Goal: Information Seeking & Learning: Learn about a topic

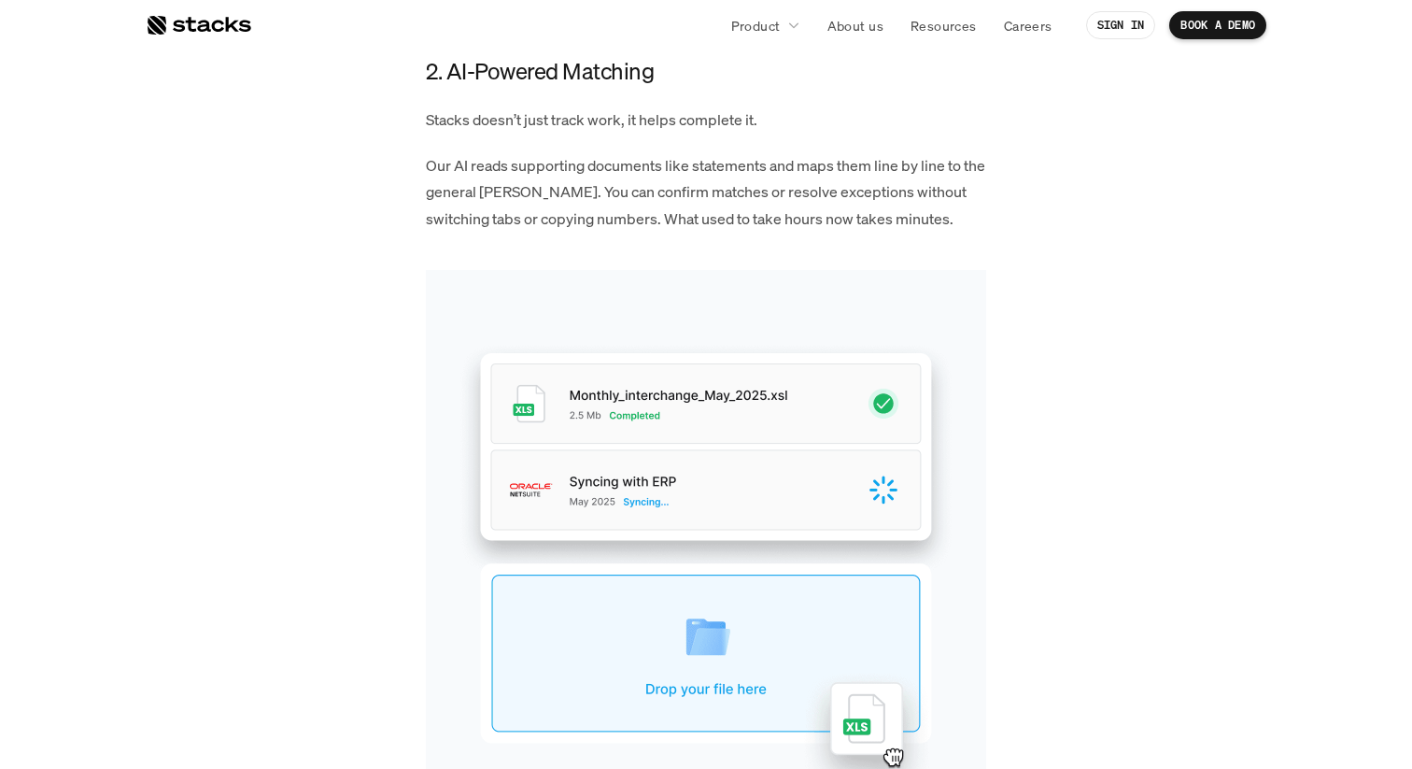
scroll to position [2244, 0]
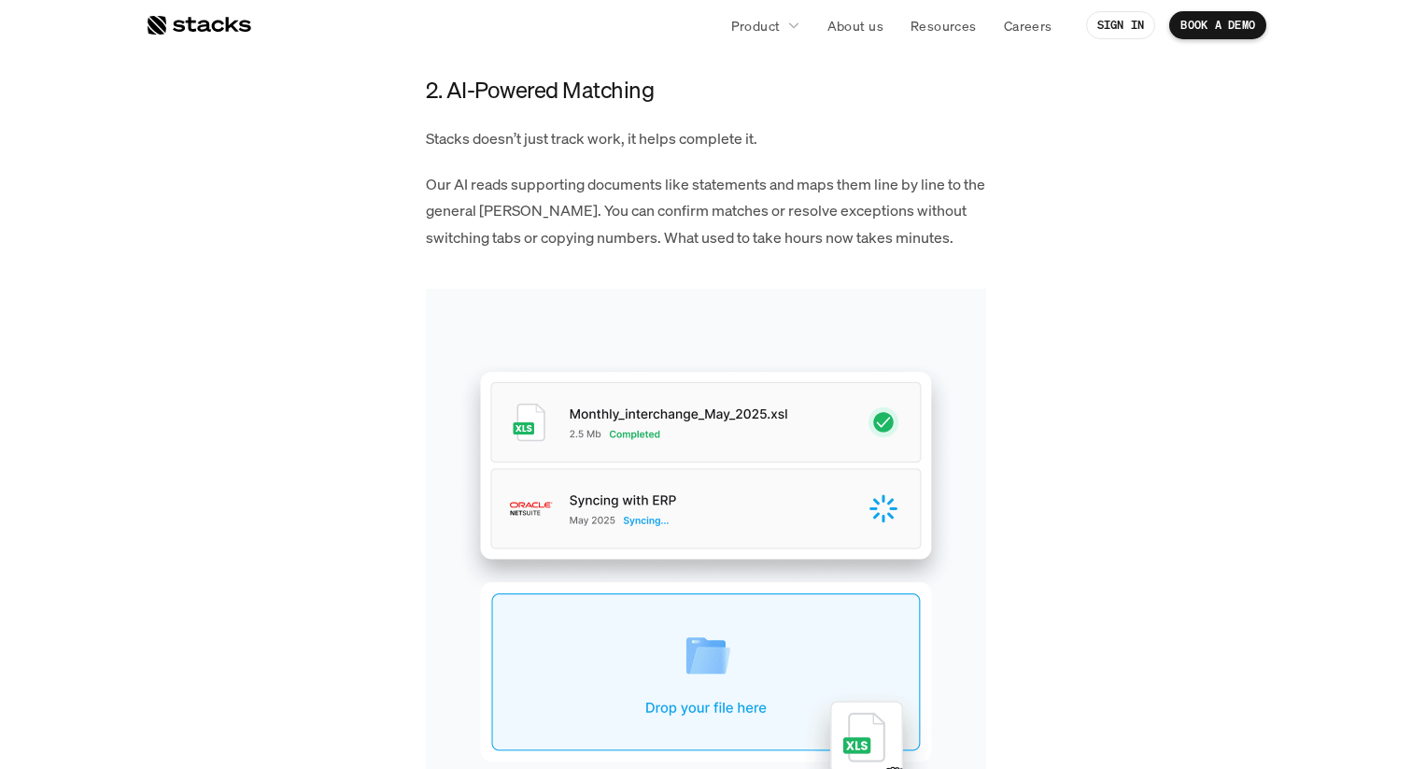
click at [580, 253] on div "Why fragmented reconciliations slow teams down and how Stacks keeps everything …" at bounding box center [706, 637] width 561 height 3974
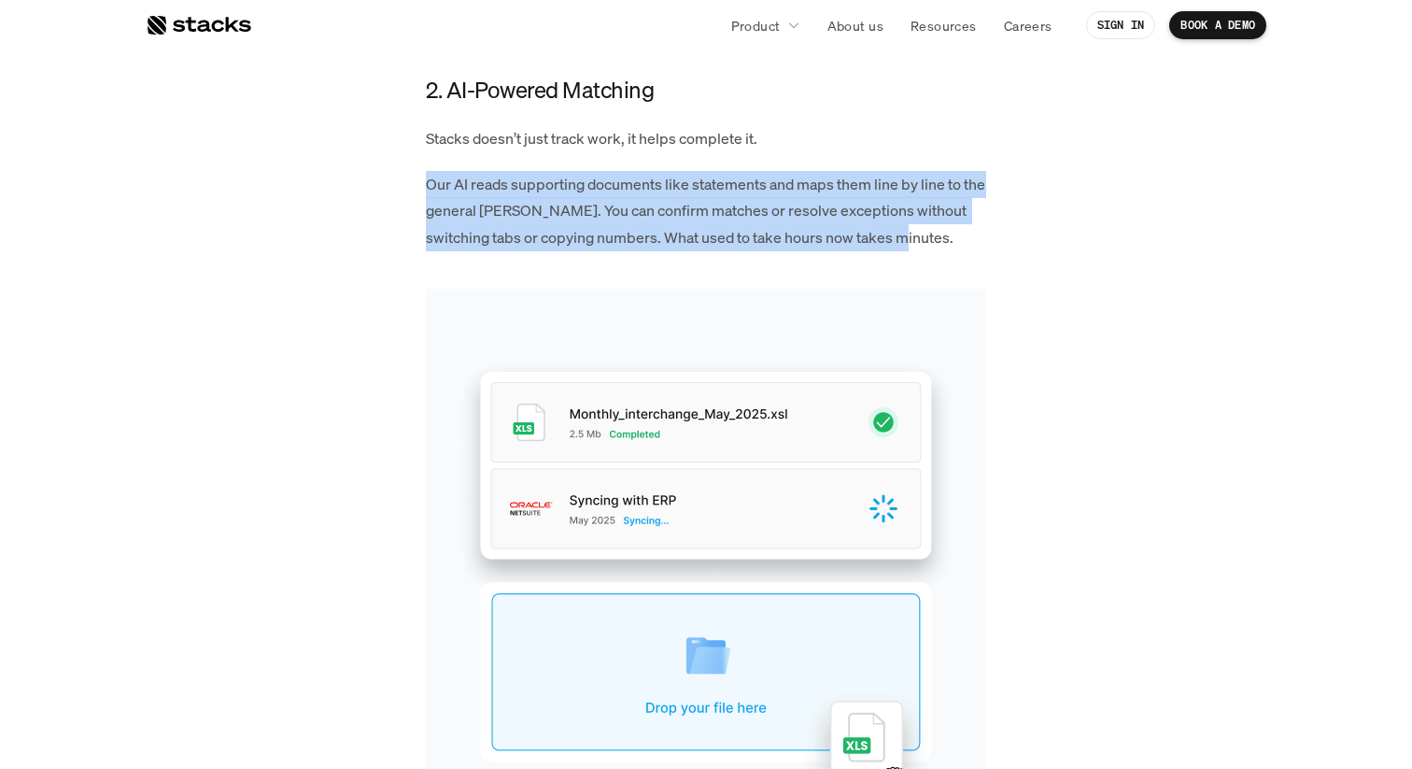
click at [580, 253] on div "Why fragmented reconciliations slow teams down and how Stacks keeps everything …" at bounding box center [706, 637] width 561 height 3974
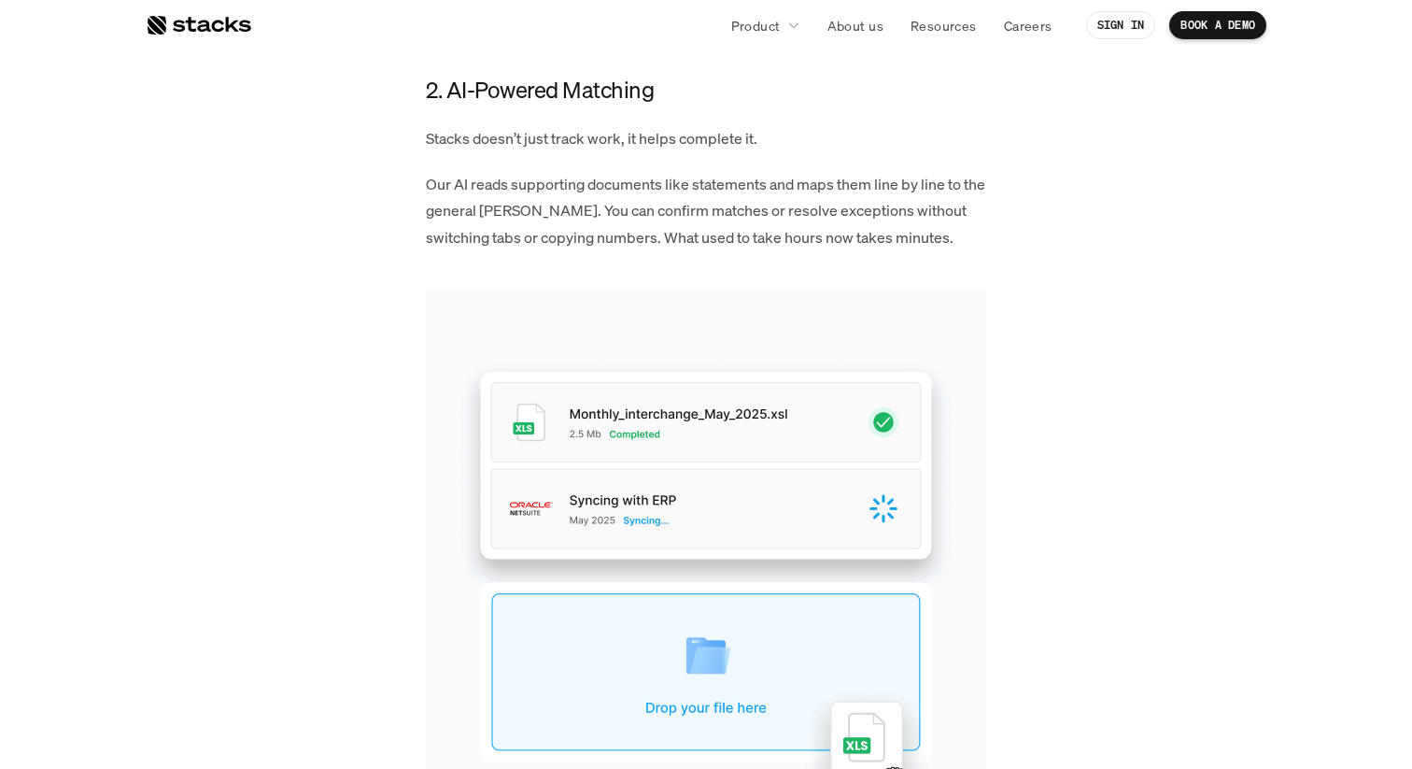
click at [580, 253] on div "Why fragmented reconciliations slow teams down and how Stacks keeps everything …" at bounding box center [706, 637] width 561 height 3974
click at [1227, 295] on article "Blog Behind the Build: Centralized Reconciliations Written by Naman Mathur Publ…" at bounding box center [706, 265] width 1121 height 4868
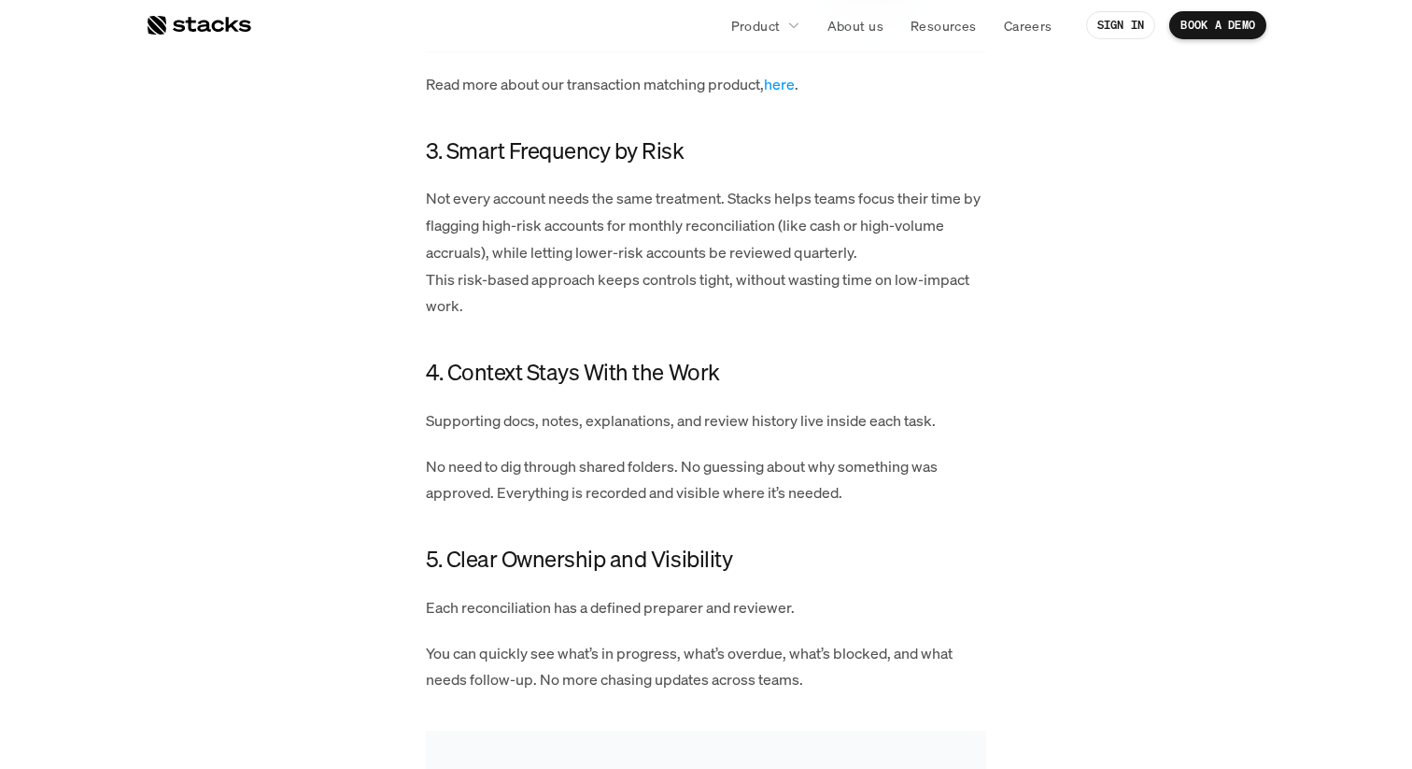
scroll to position [3042, 0]
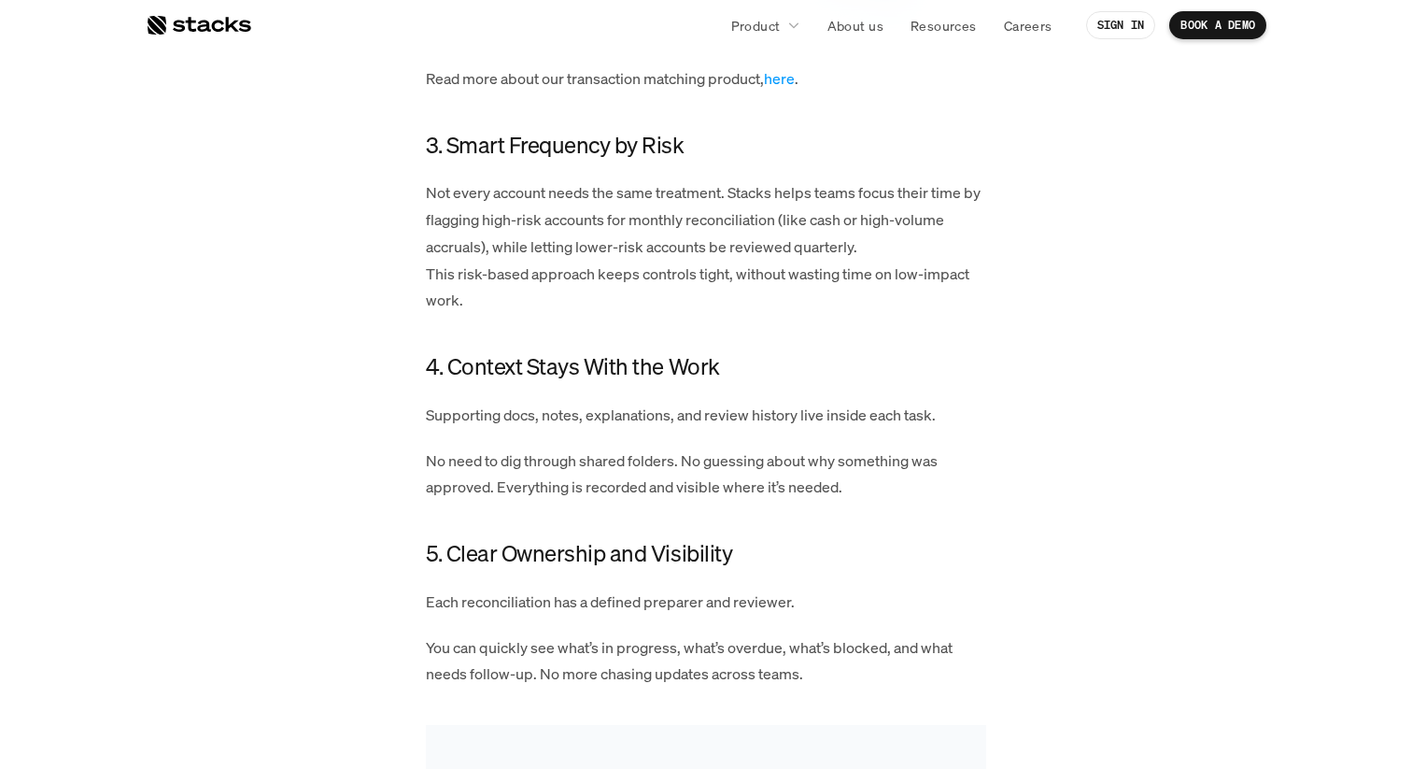
click at [664, 233] on p "Not every account needs the same treatment. Stacks helps teams focus their time…" at bounding box center [706, 246] width 561 height 135
click at [852, 305] on p "Not every account needs the same treatment. Stacks helps teams focus their time…" at bounding box center [706, 246] width 561 height 135
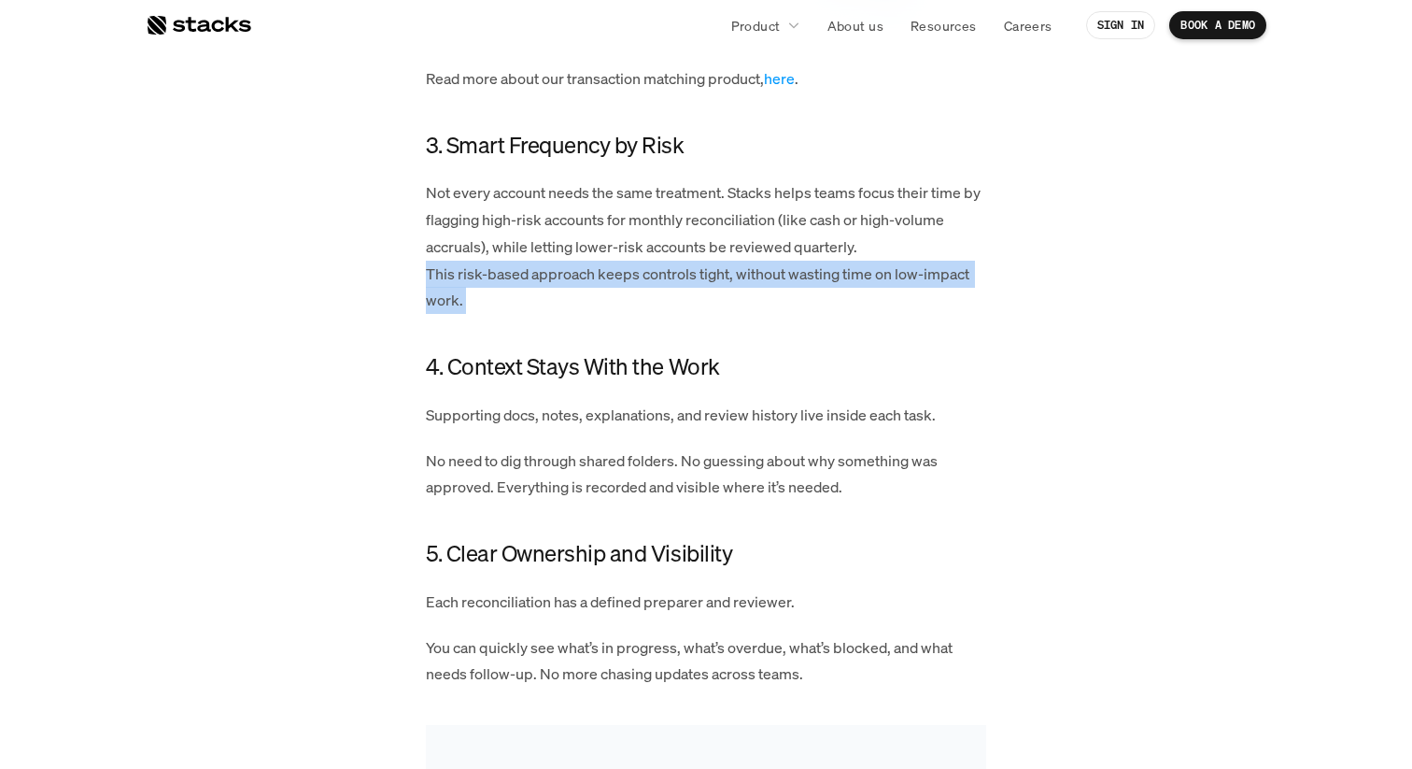
click at [852, 305] on p "Not every account needs the same treatment. Stacks helps teams focus their time…" at bounding box center [706, 246] width 561 height 135
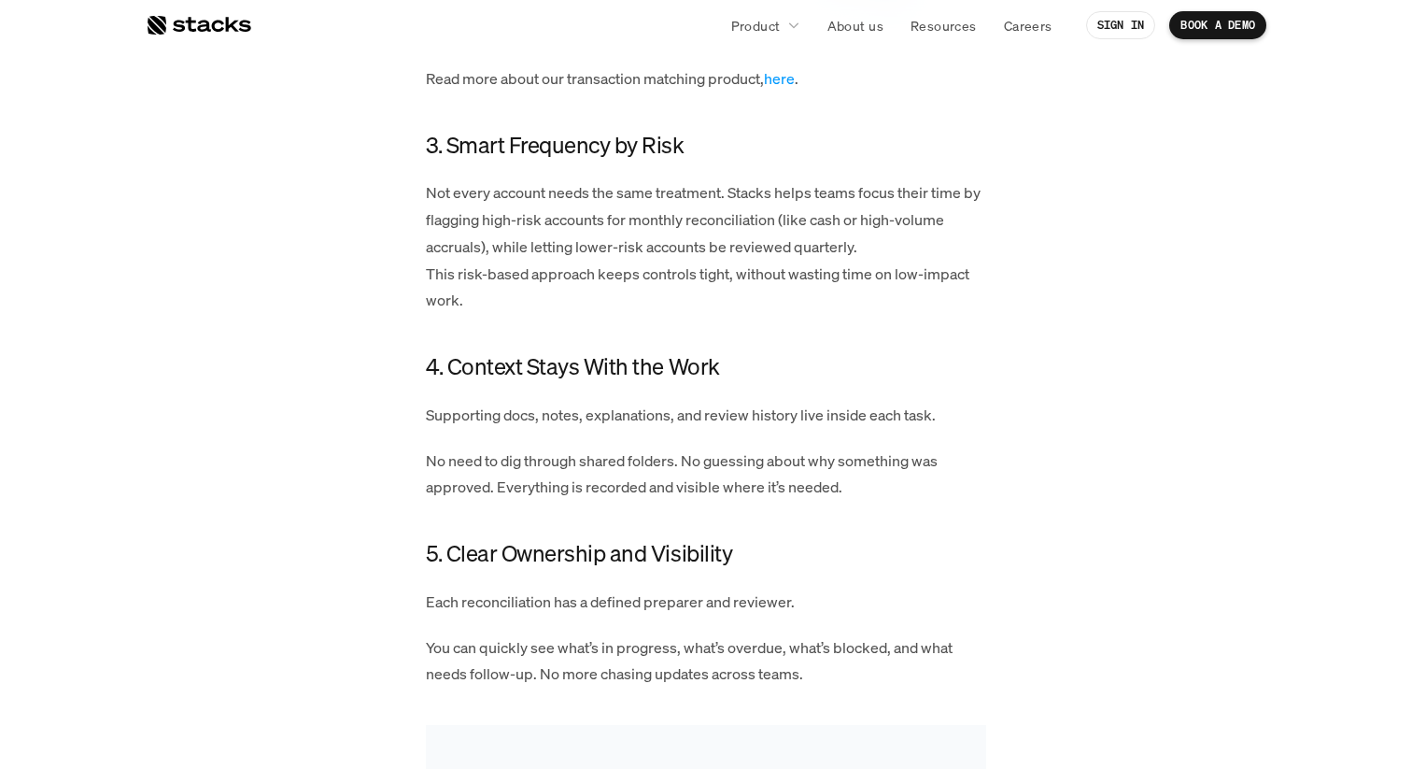
click at [834, 218] on p "Not every account needs the same treatment. Stacks helps teams focus their time…" at bounding box center [706, 246] width 561 height 135
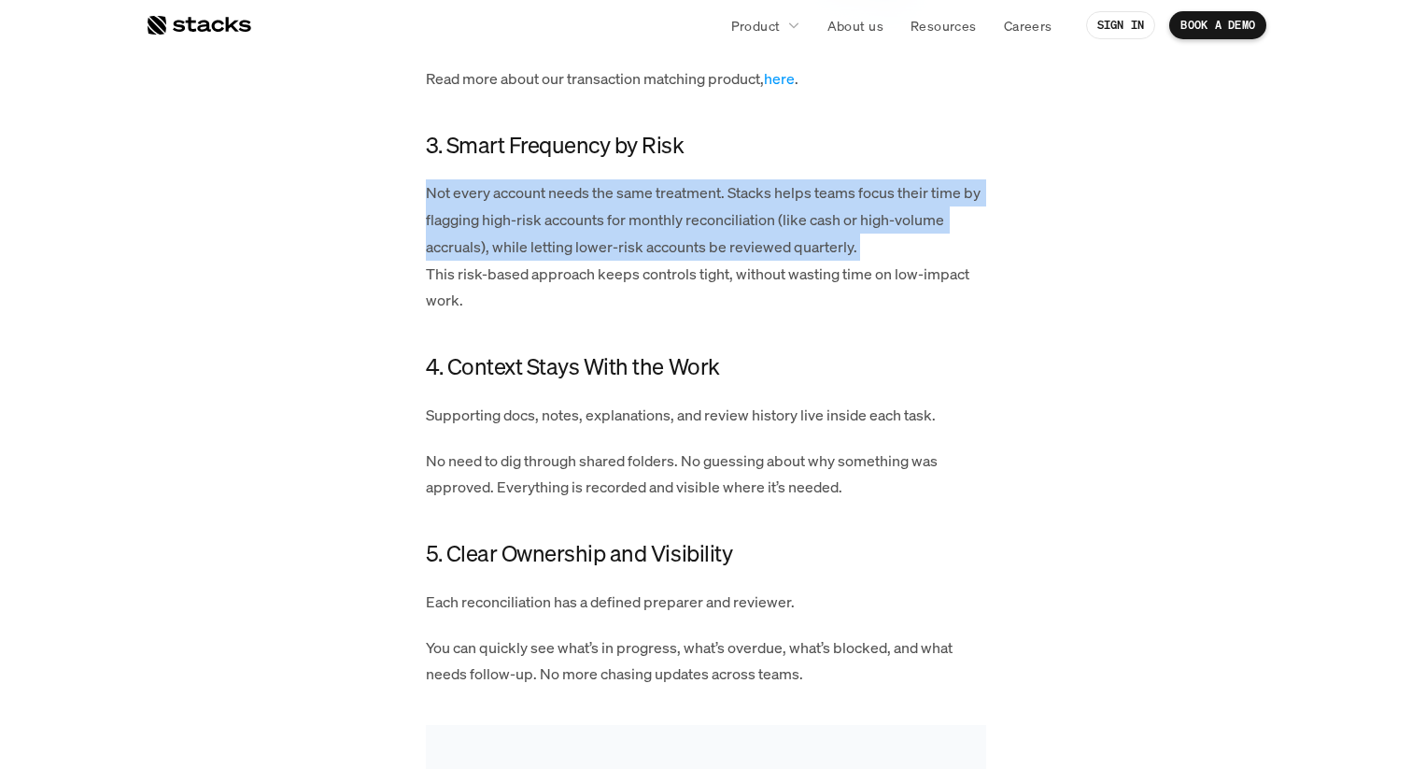
click at [834, 218] on p "Not every account needs the same treatment. Stacks helps teams focus their time…" at bounding box center [706, 246] width 561 height 135
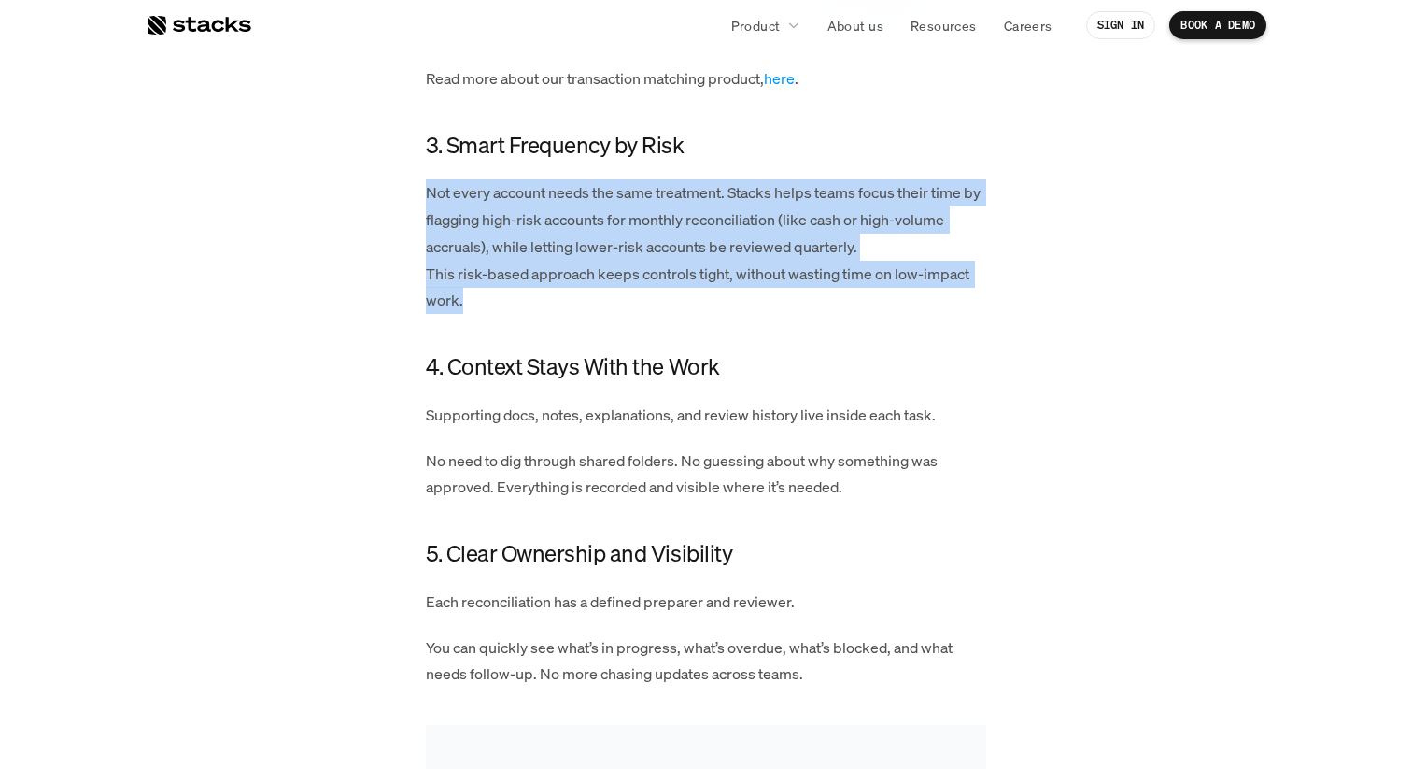
drag, startPoint x: 484, startPoint y: 164, endPoint x: 723, endPoint y: 315, distance: 282.5
drag, startPoint x: 815, startPoint y: 315, endPoint x: 879, endPoint y: 171, distance: 157.6
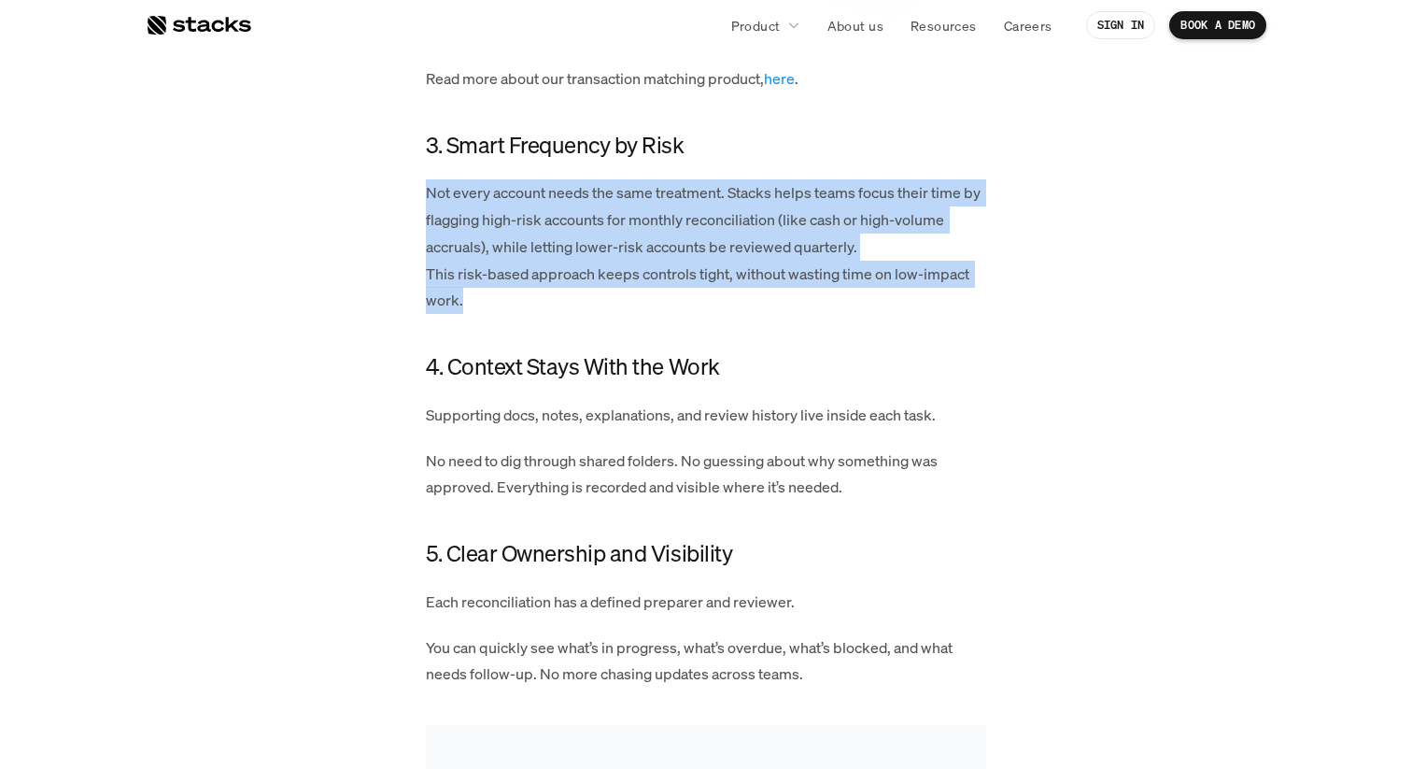
drag, startPoint x: 832, startPoint y: 304, endPoint x: 946, endPoint y: 142, distance: 197.8
click at [946, 142] on h4 "3. Smart Frequency by Risk" at bounding box center [706, 146] width 561 height 32
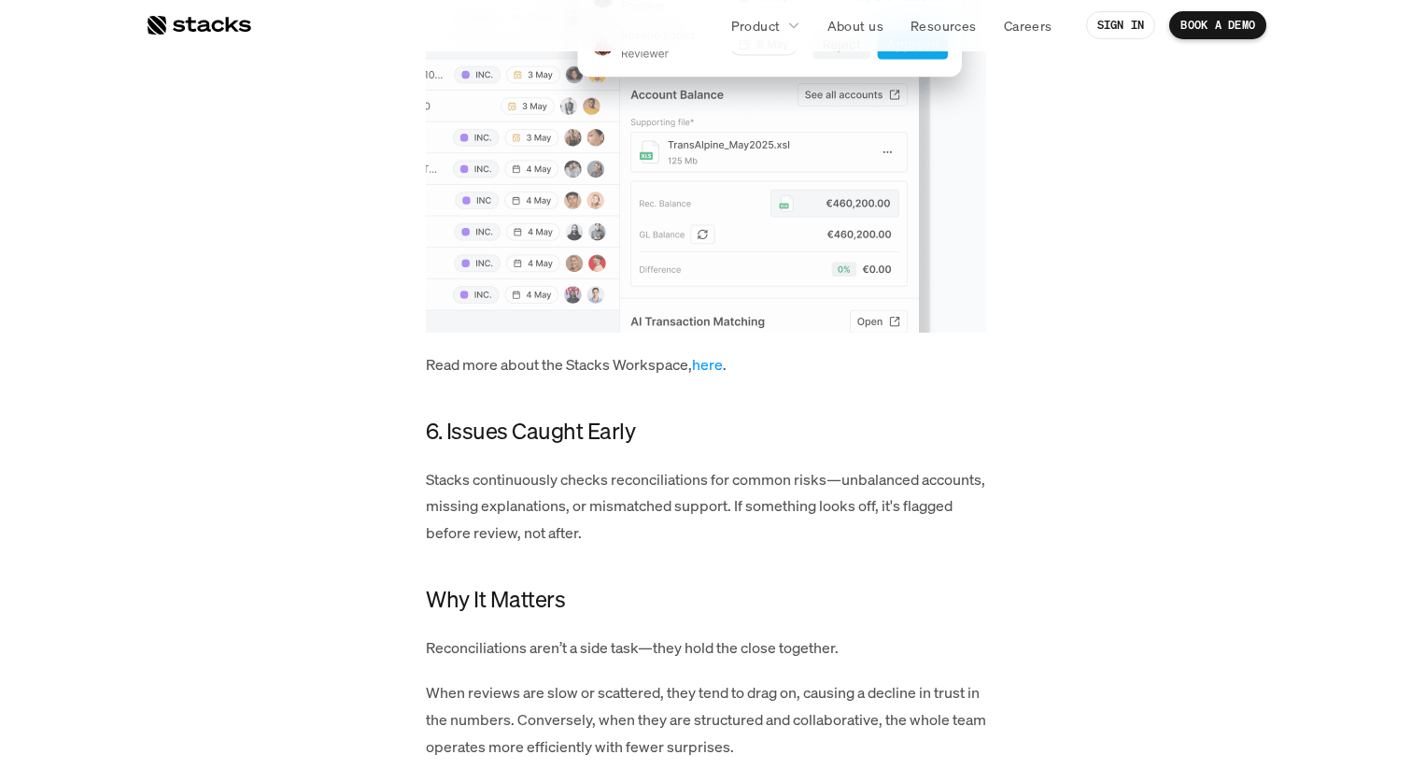
scroll to position [3991, 0]
click at [830, 512] on p "Stacks continuously checks reconciliations for common risks—unbalanced accounts…" at bounding box center [706, 505] width 561 height 80
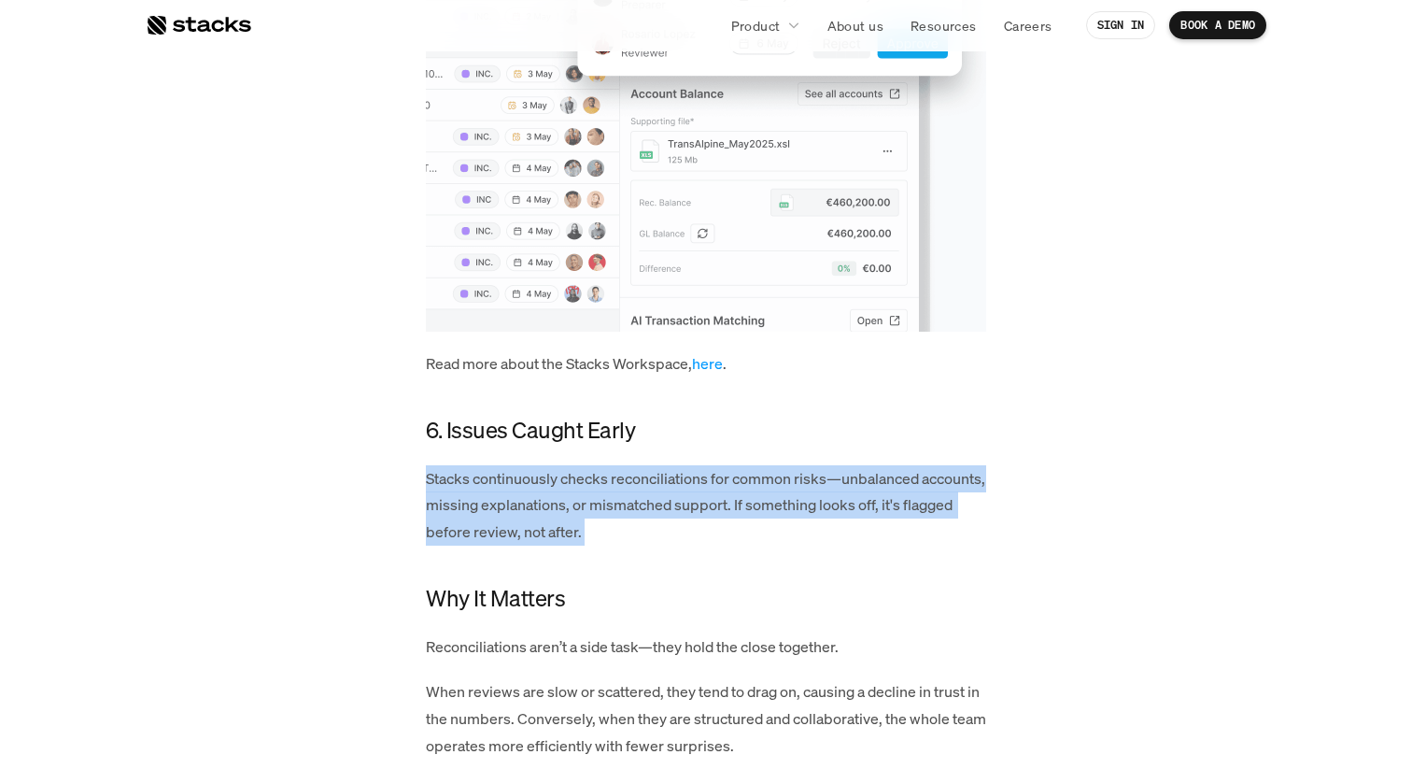
click at [830, 512] on p "Stacks continuously checks reconciliations for common risks—unbalanced accounts…" at bounding box center [706, 505] width 561 height 80
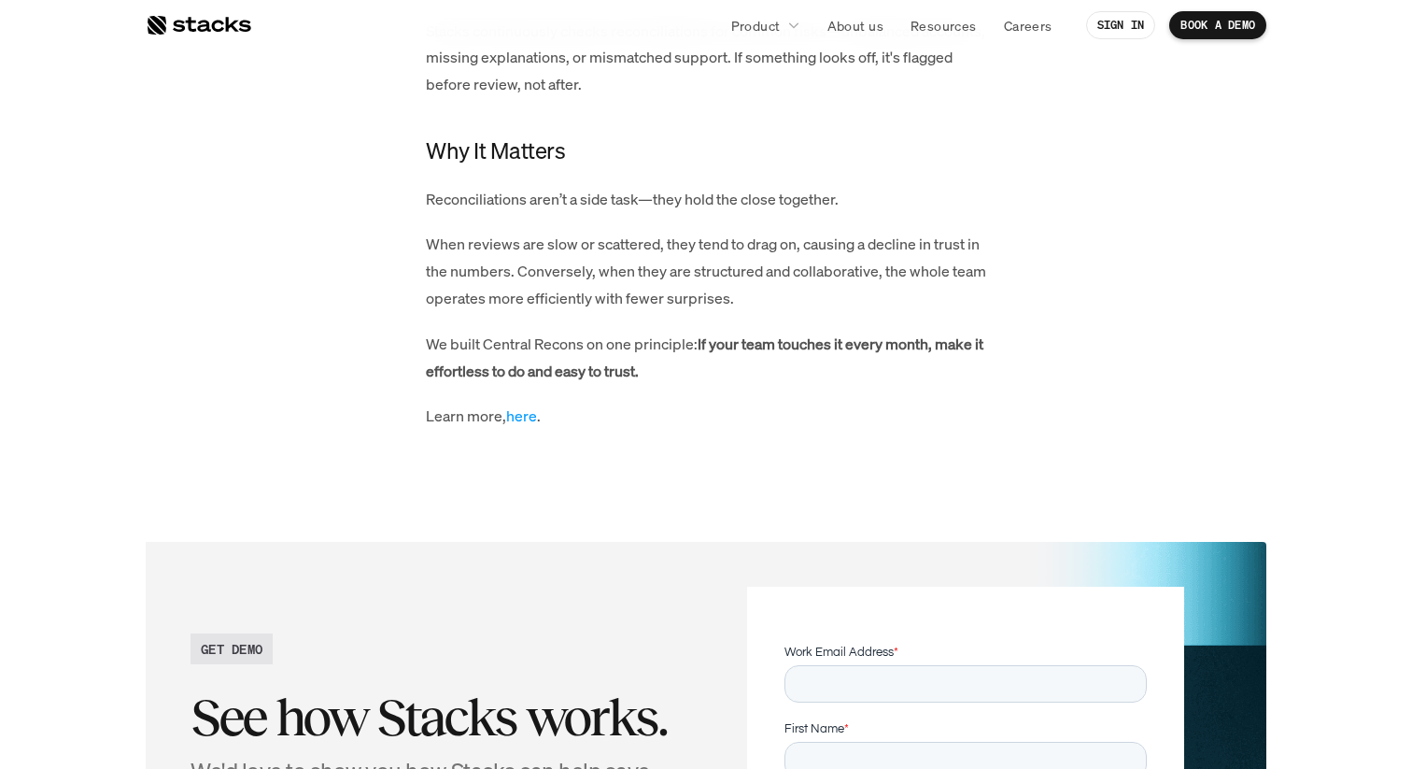
scroll to position [4450, 0]
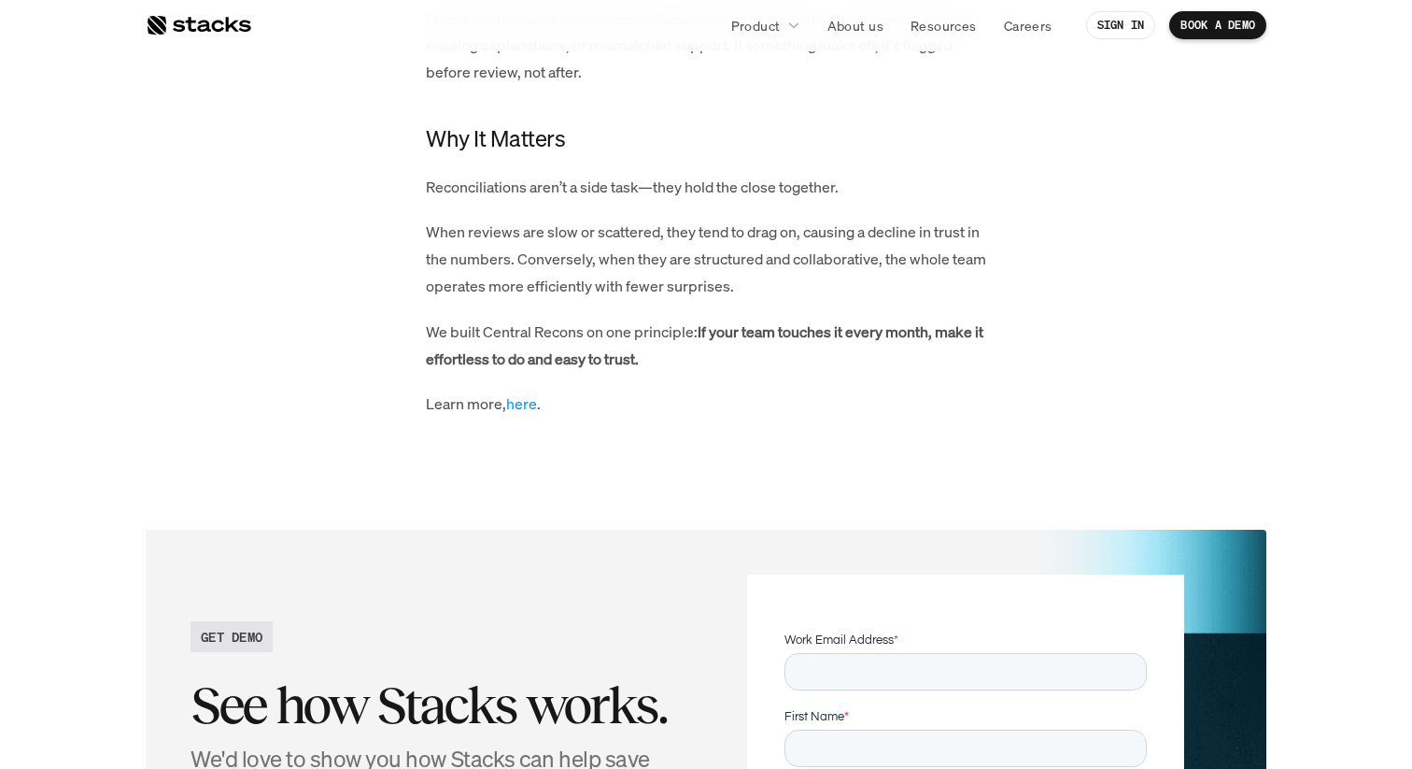
click at [566, 229] on p "When reviews are slow or scattered, they tend to drag on, causing a decline in …" at bounding box center [706, 259] width 561 height 80
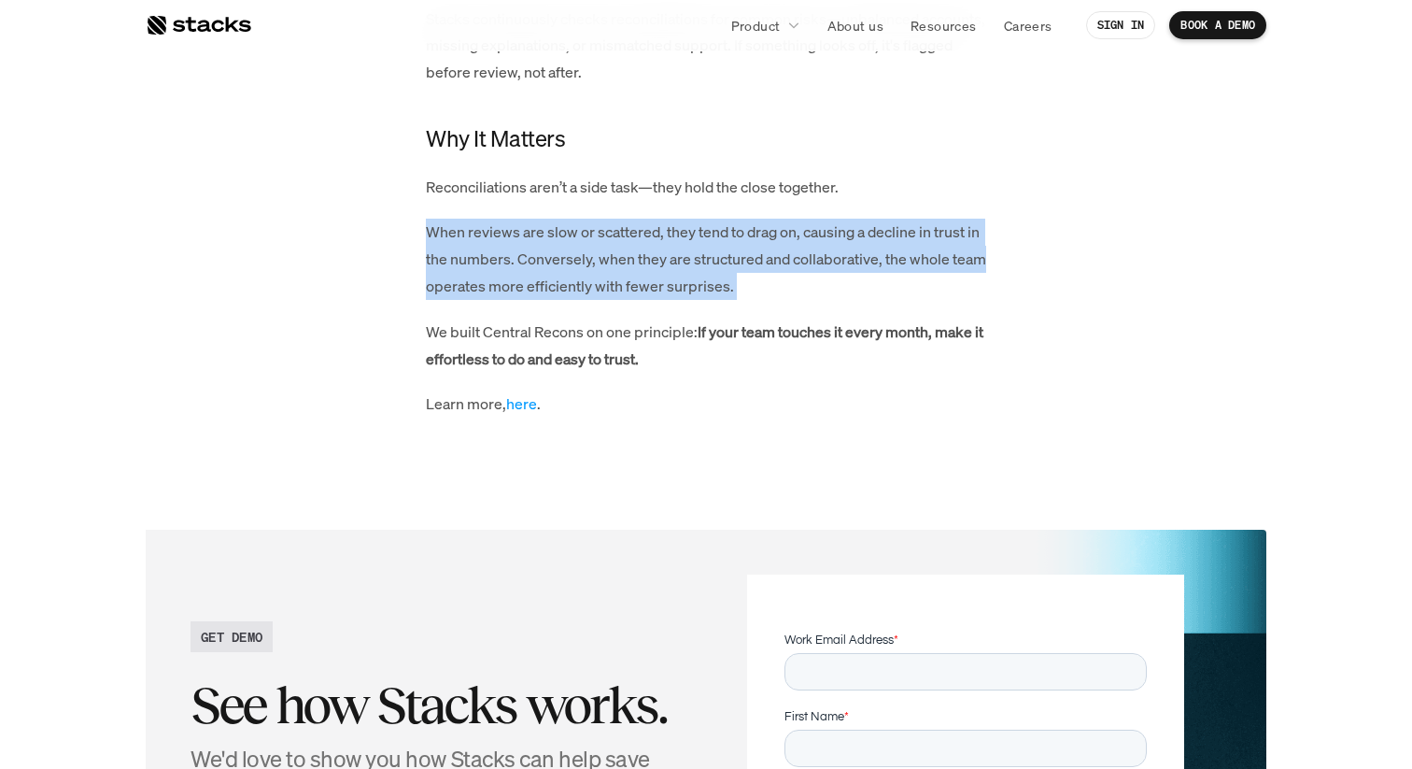
click at [566, 229] on p "When reviews are slow or scattered, they tend to drag on, causing a decline in …" at bounding box center [706, 259] width 561 height 80
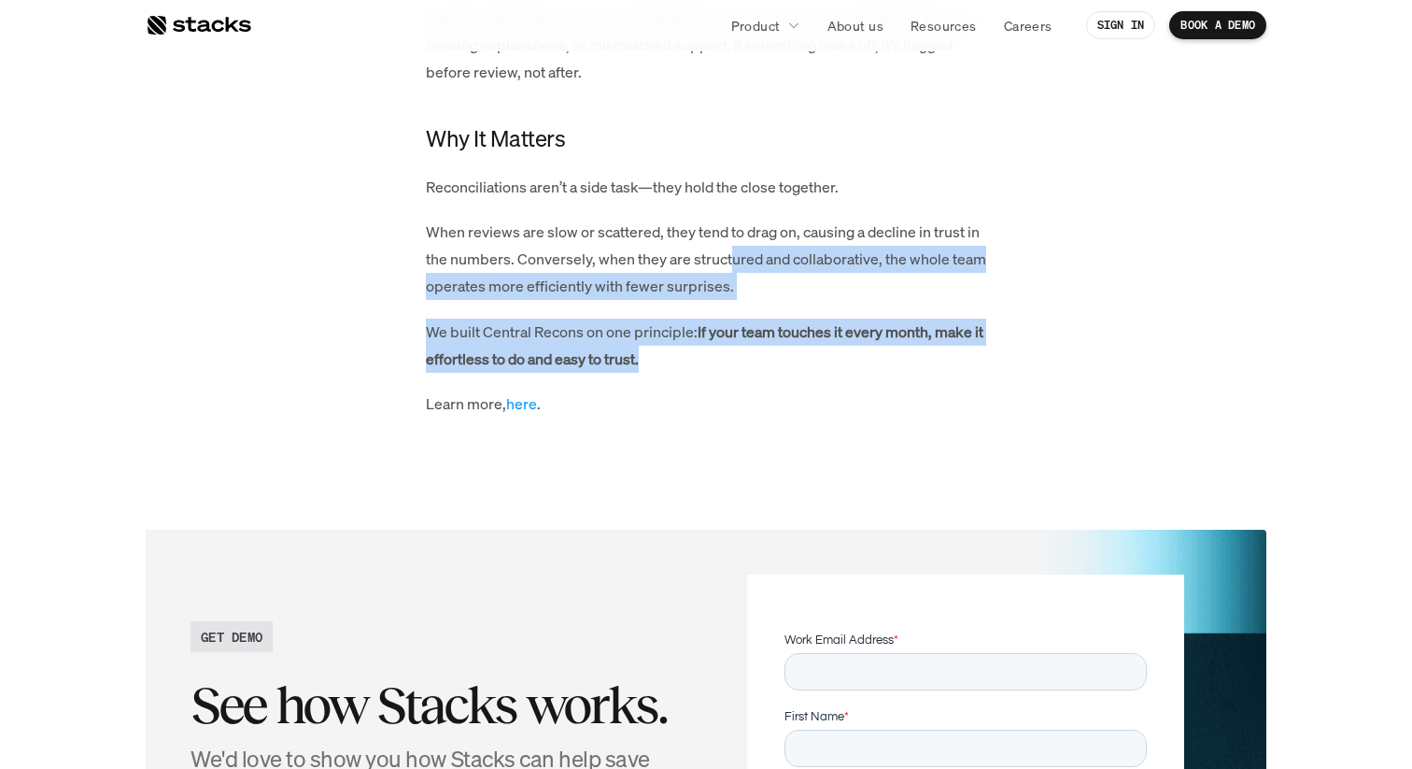
drag, startPoint x: 711, startPoint y: 376, endPoint x: 736, endPoint y: 213, distance: 165.4
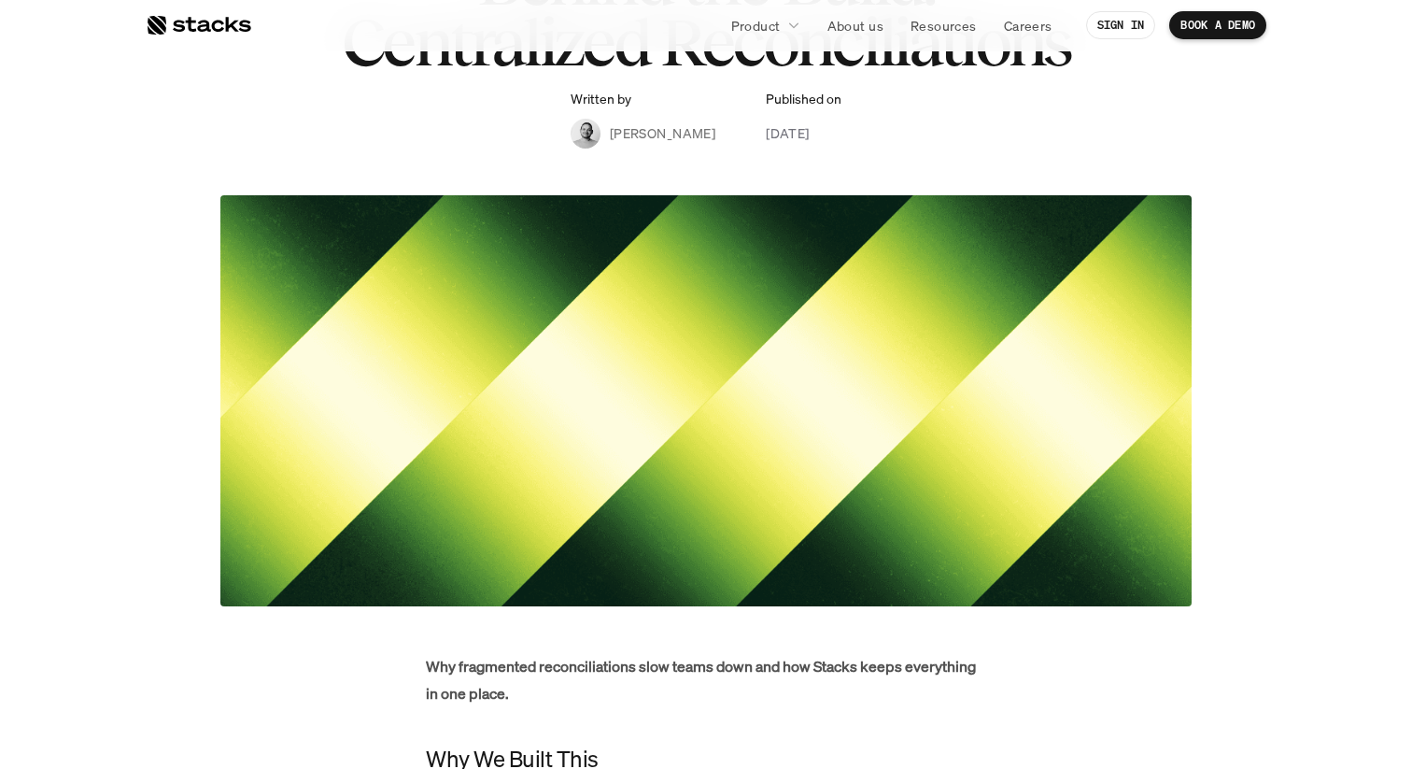
scroll to position [0, 0]
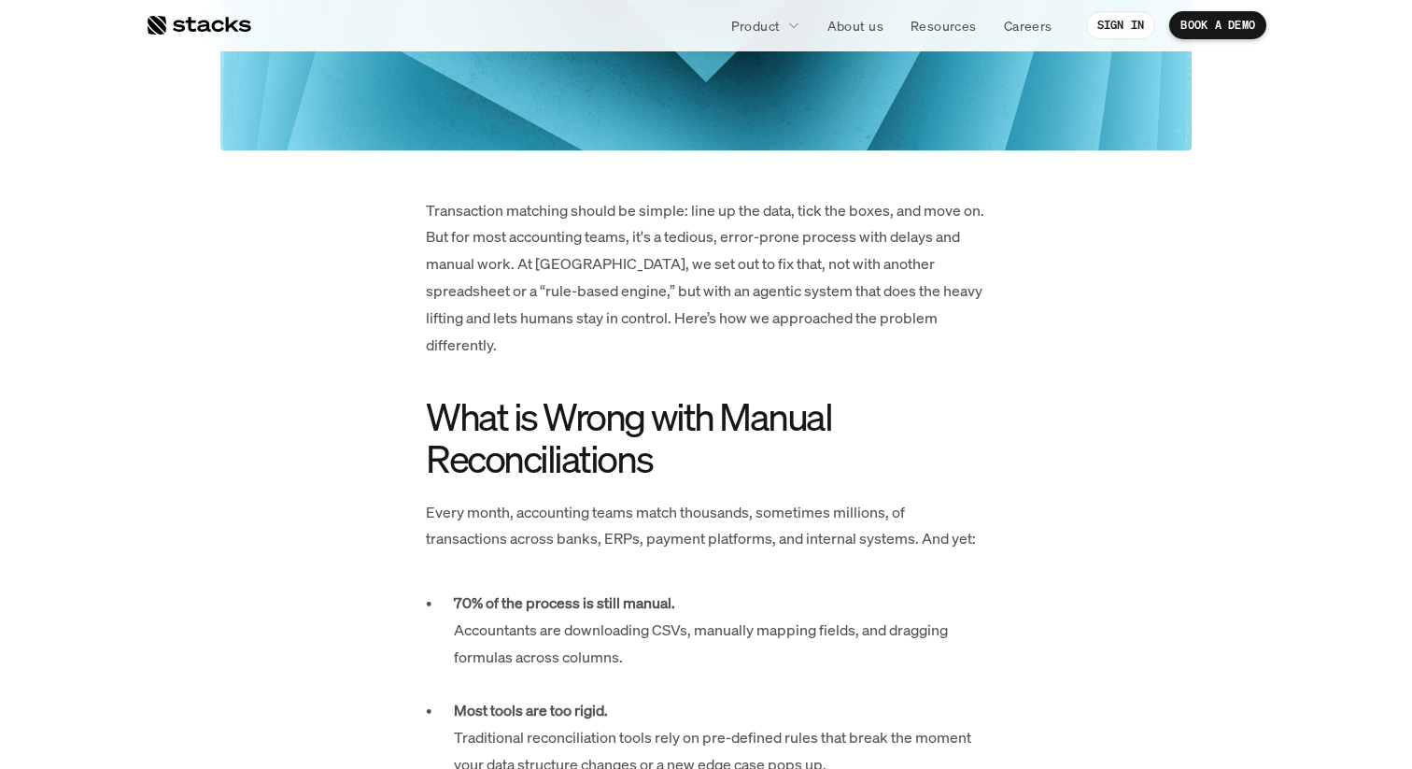
scroll to position [740, 0]
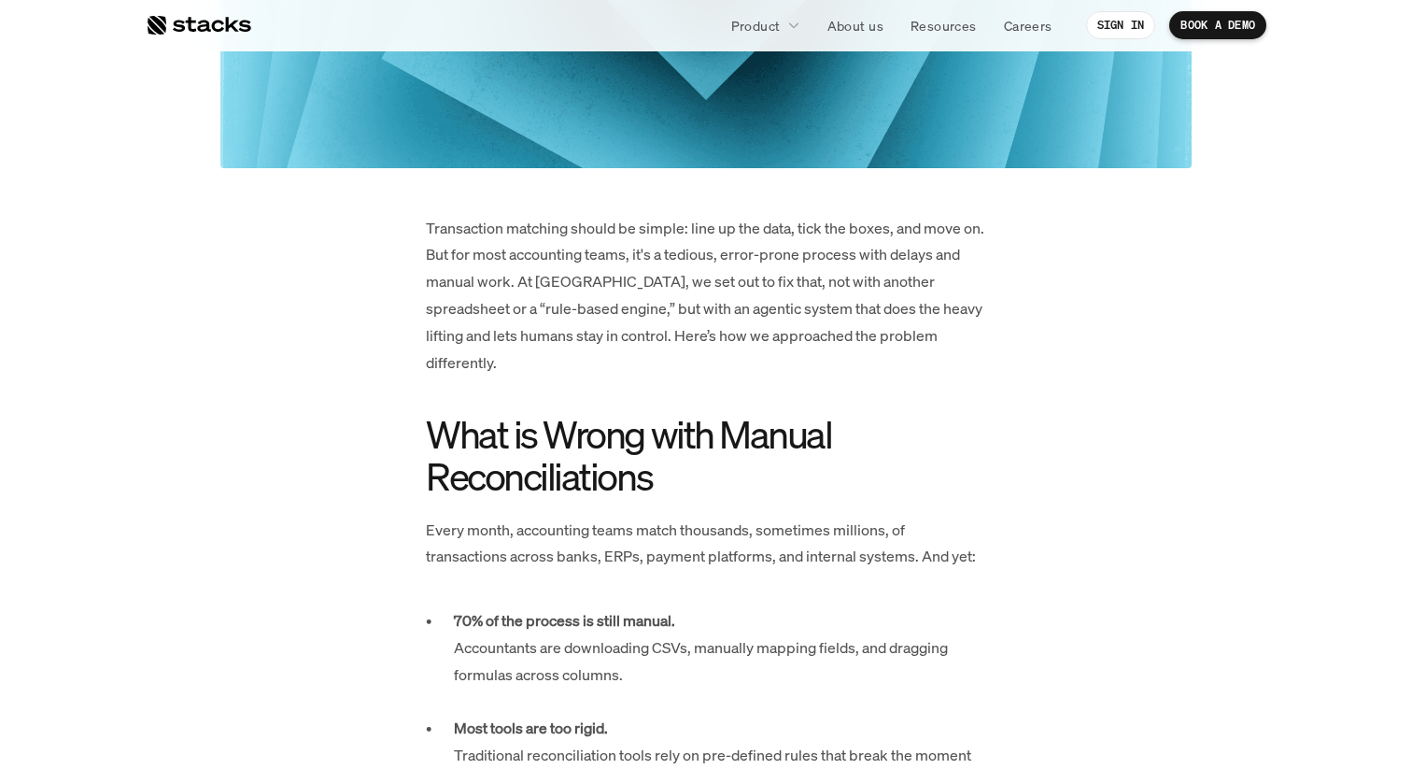
click at [637, 255] on p "Transaction matching should be simple: line up the data, tick the boxes, and mo…" at bounding box center [706, 296] width 561 height 162
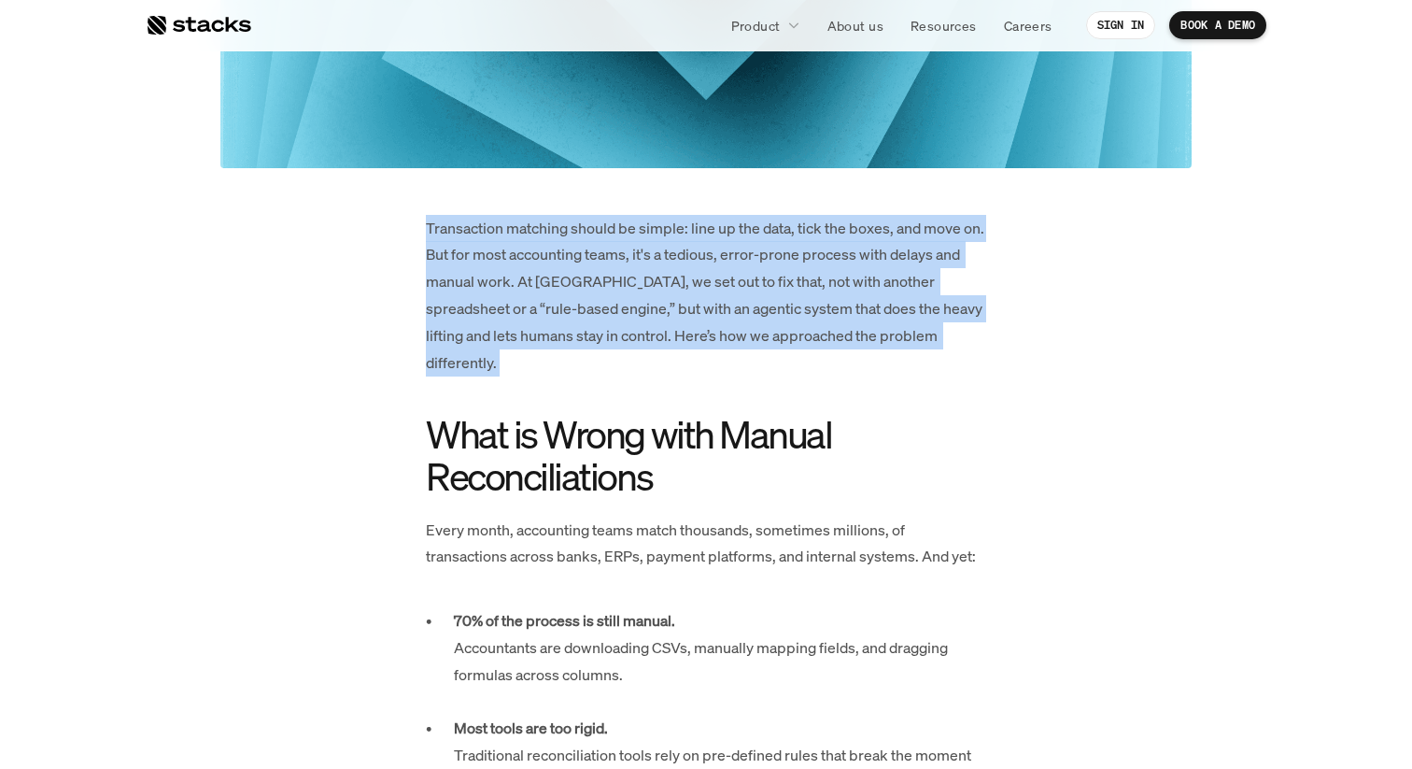
click at [637, 255] on p "Transaction matching should be simple: line up the data, tick the boxes, and mo…" at bounding box center [706, 296] width 561 height 162
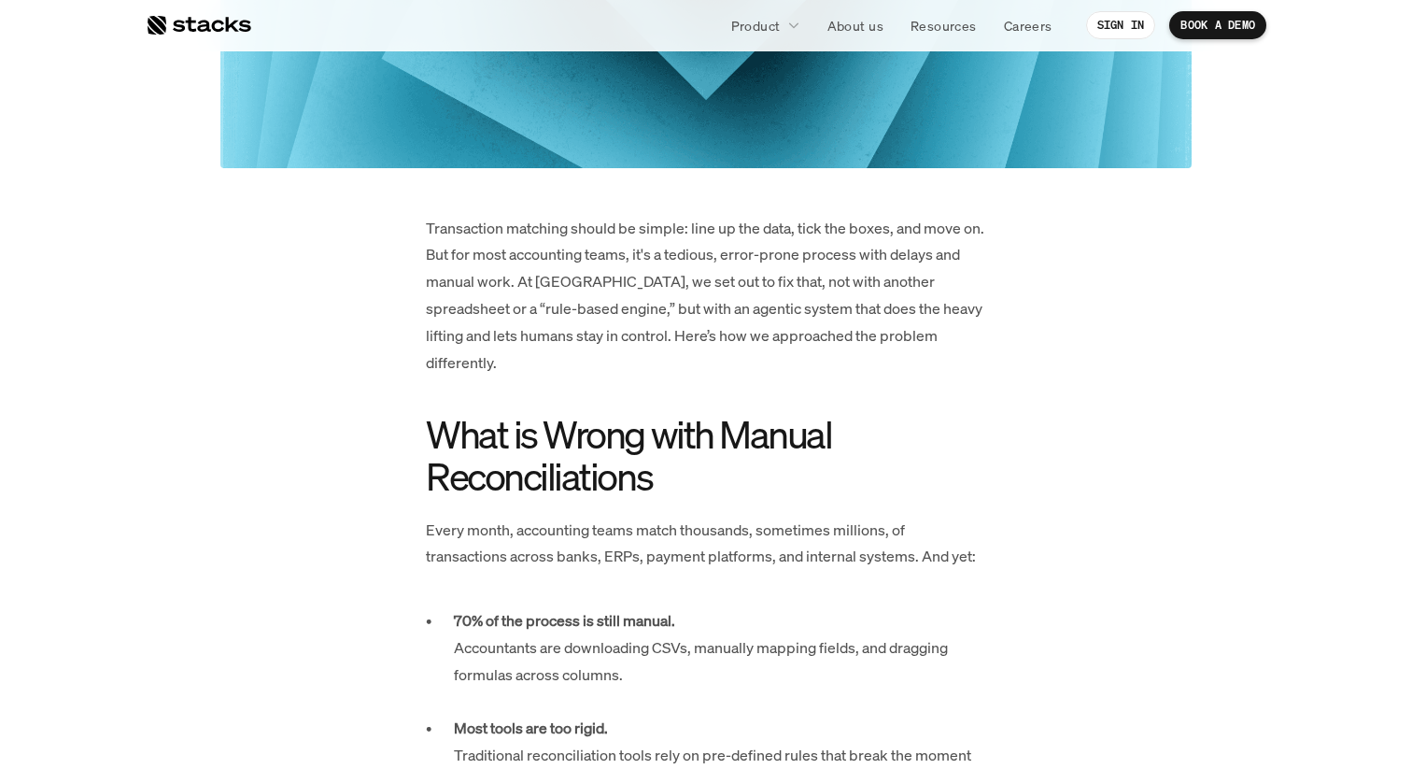
click at [701, 413] on h2 "What is Wrong with Manual Reconciliations" at bounding box center [706, 455] width 561 height 84
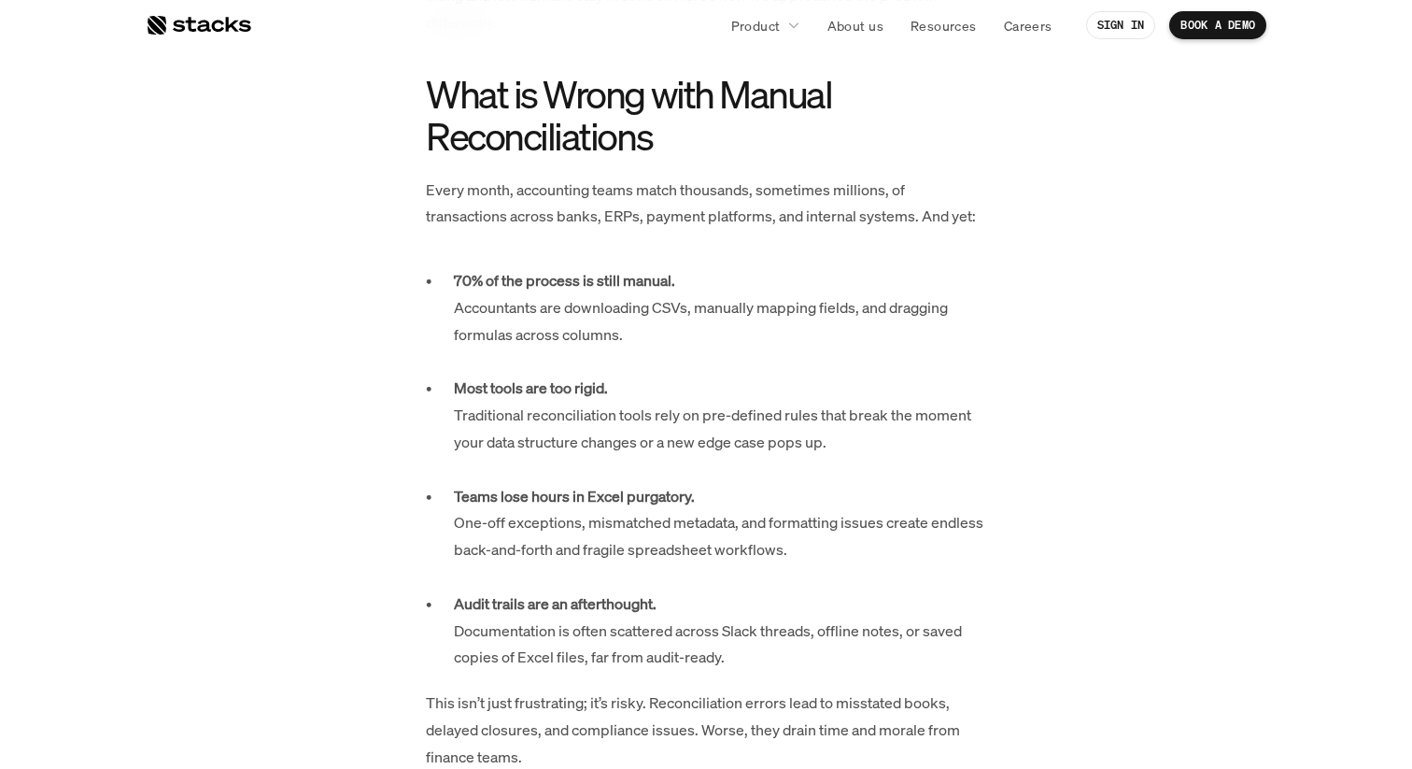
scroll to position [1083, 0]
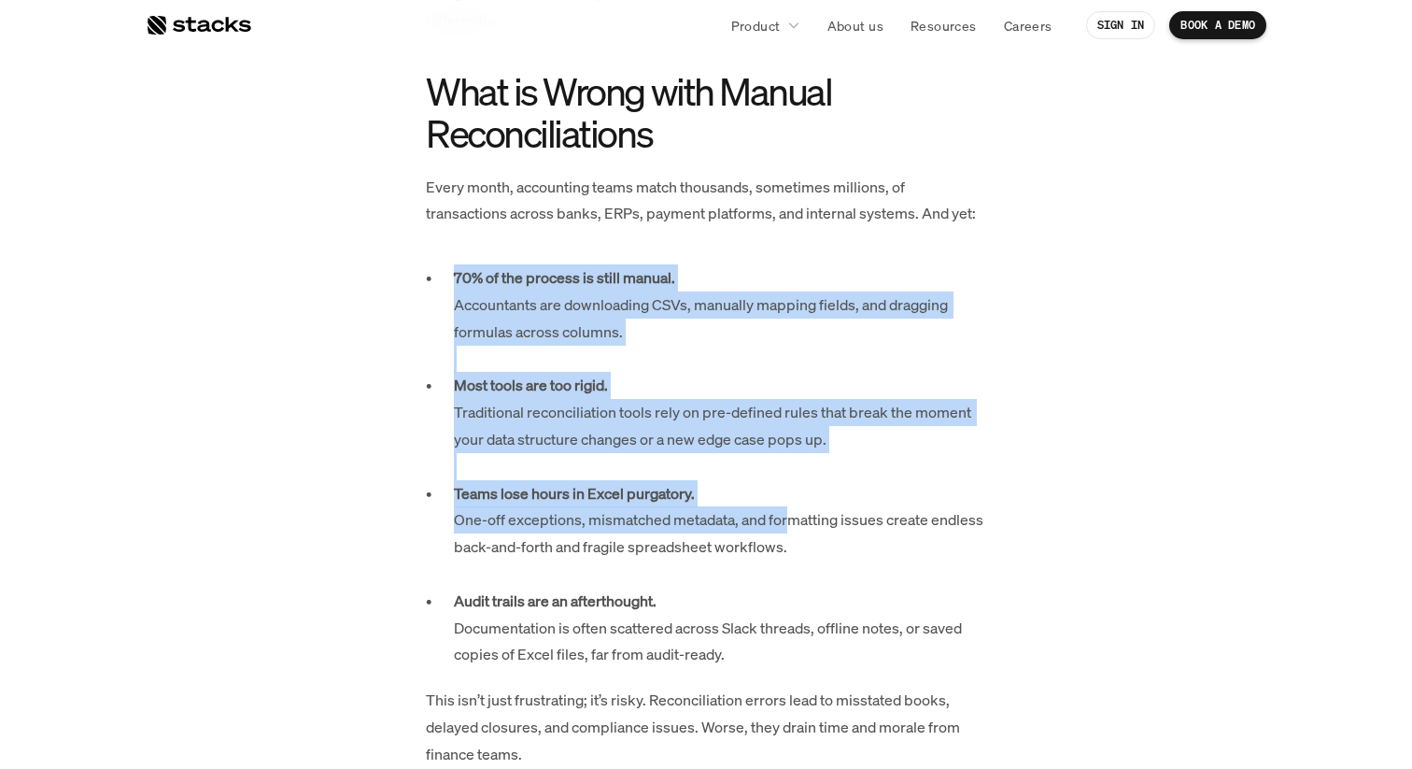
drag, startPoint x: 559, startPoint y: 230, endPoint x: 796, endPoint y: 482, distance: 346.3
click at [796, 482] on p "Teams lose hours in Excel purgatory. One-off exceptions, mismatched metadata, a…" at bounding box center [720, 533] width 532 height 107
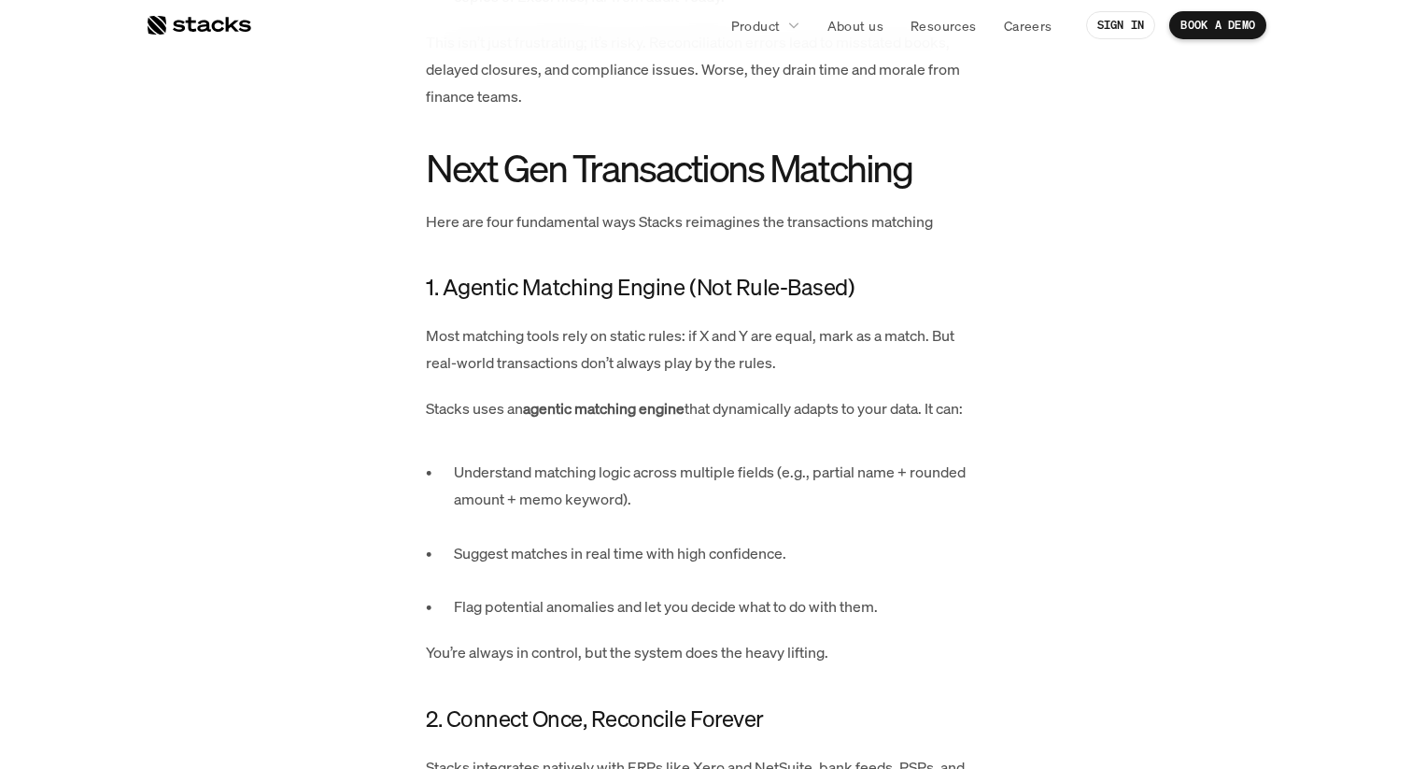
scroll to position [1757, 0]
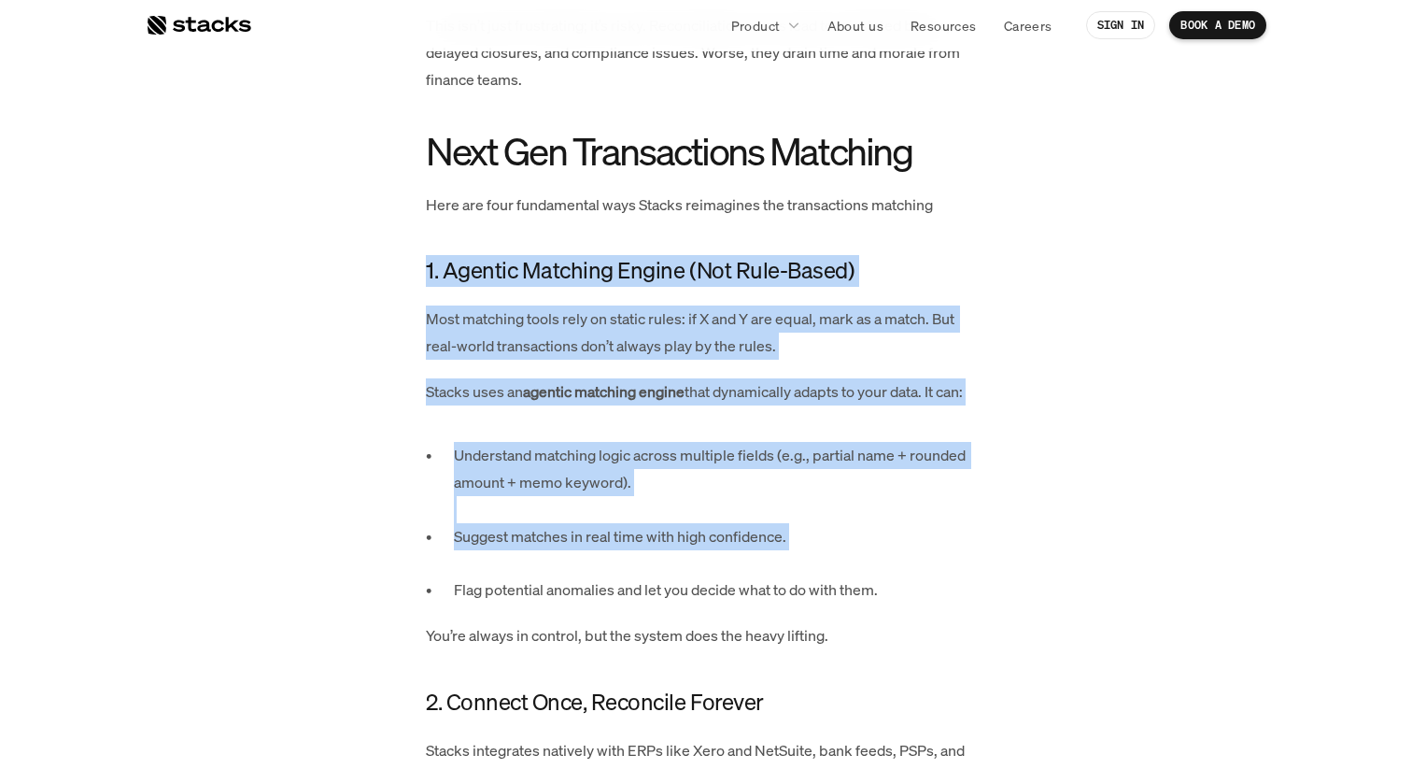
drag, startPoint x: 490, startPoint y: 211, endPoint x: 972, endPoint y: 543, distance: 585.9
click at [972, 543] on p "Suggest matches in real time with high confidence." at bounding box center [720, 550] width 532 height 54
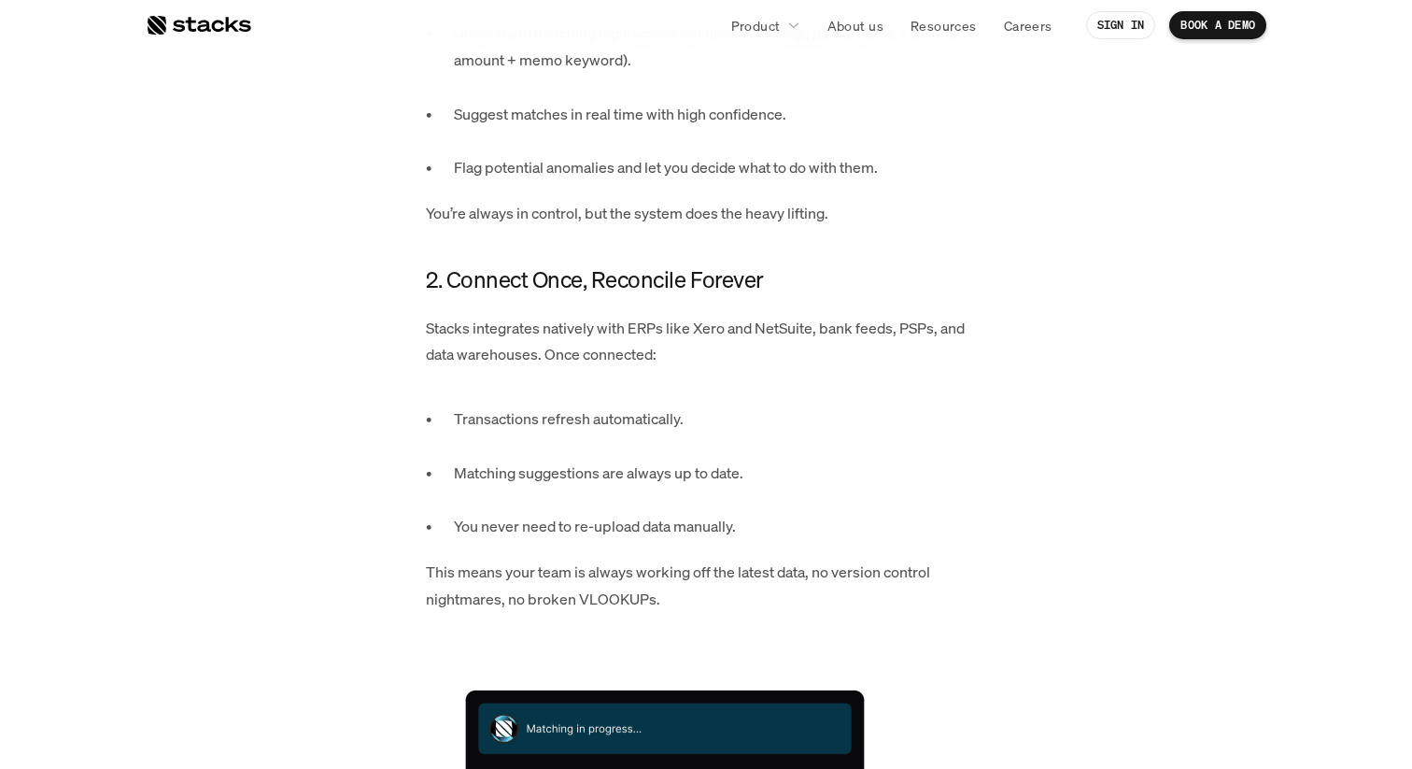
scroll to position [2207, 0]
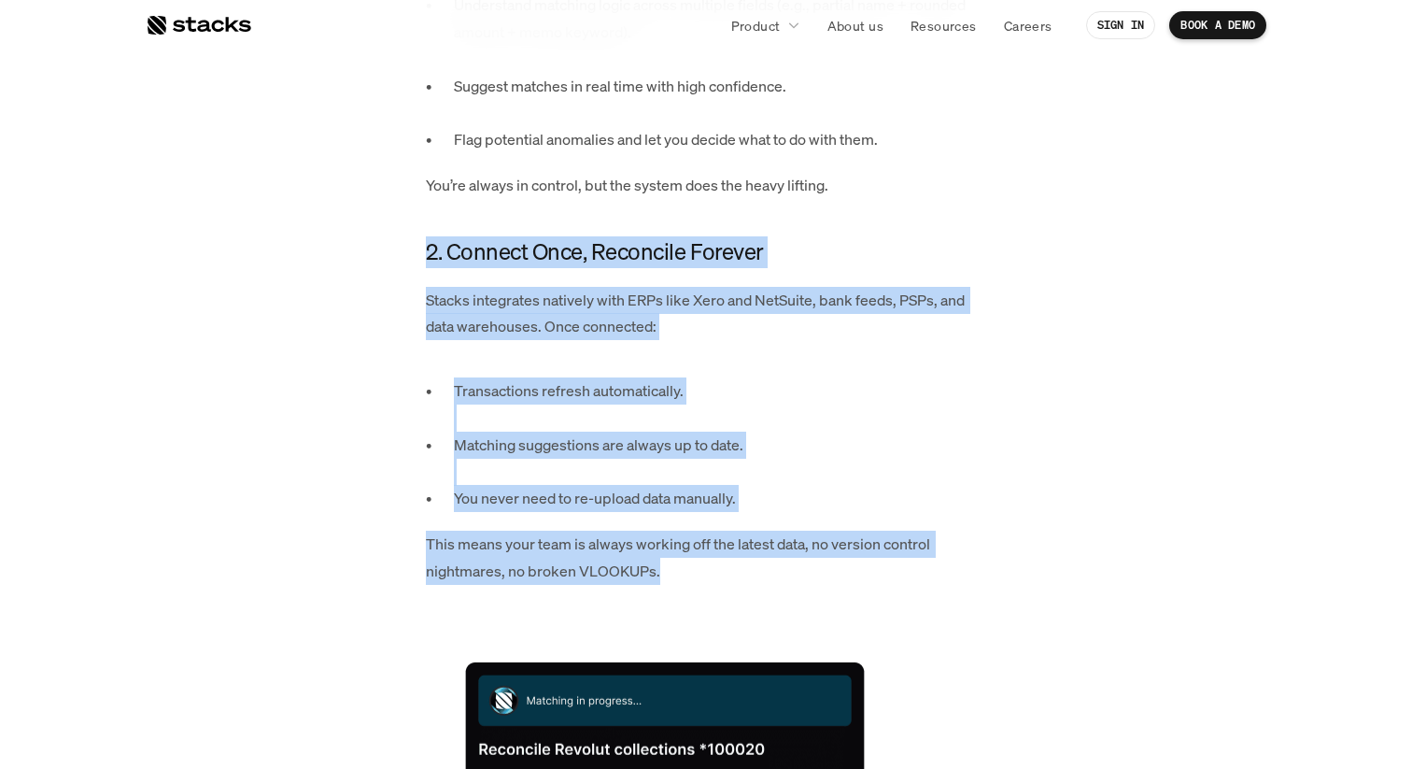
drag, startPoint x: 815, startPoint y: 560, endPoint x: 930, endPoint y: 170, distance: 406.1
click at [921, 236] on h4 "2. Connect Once, Reconcile Forever" at bounding box center [706, 252] width 561 height 32
drag, startPoint x: 506, startPoint y: 198, endPoint x: 1030, endPoint y: 572, distance: 643.6
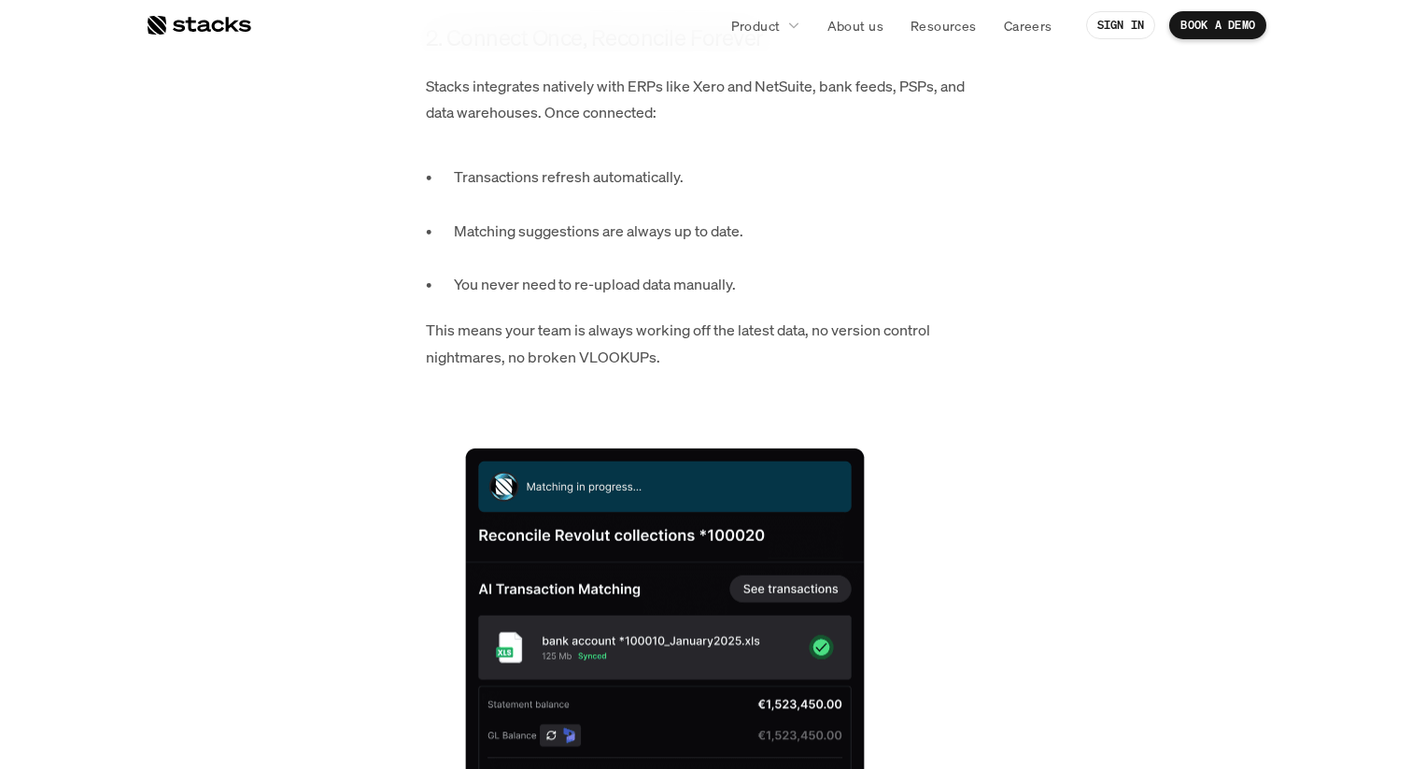
scroll to position [2427, 0]
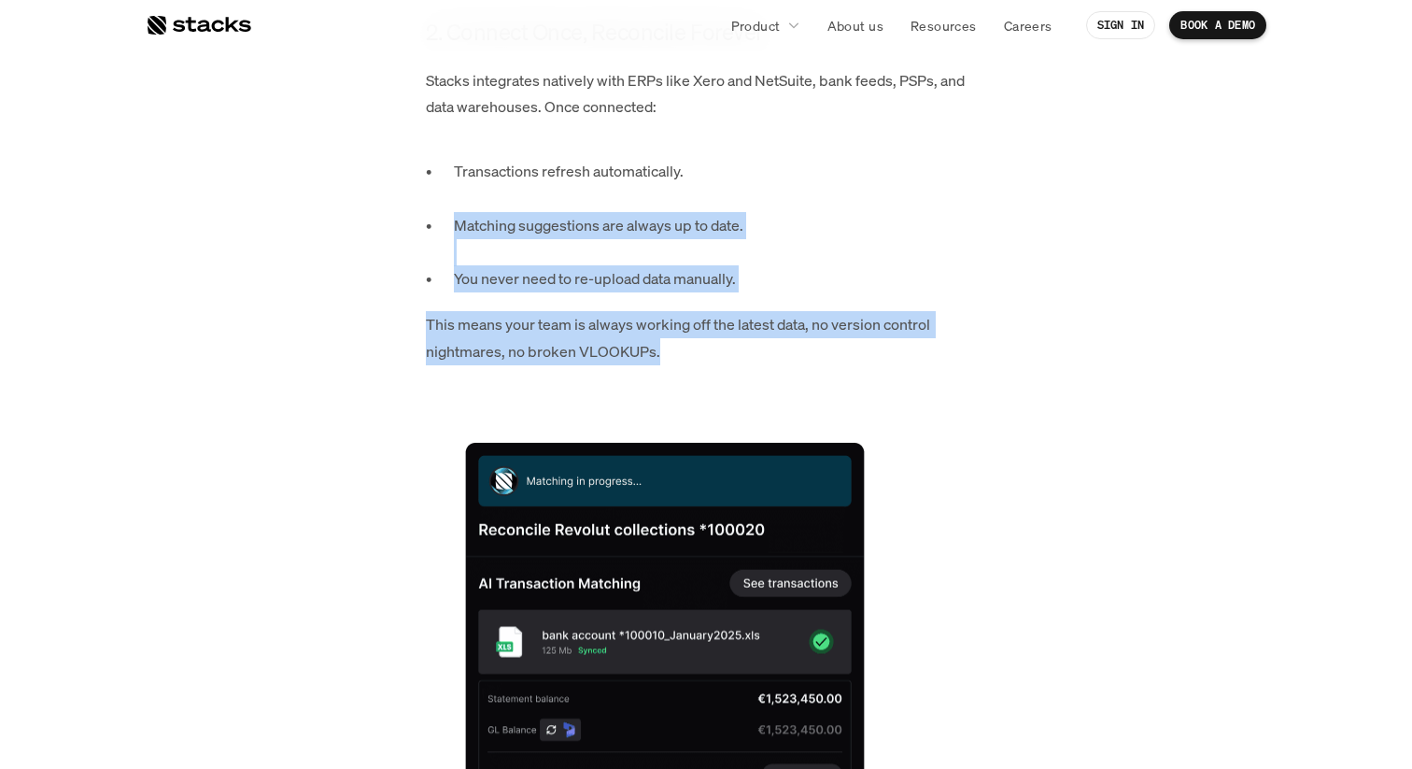
drag, startPoint x: 773, startPoint y: 324, endPoint x: 889, endPoint y: 192, distance: 176.7
click at [889, 192] on div "Transaction matching should be simple: line up the data, tick the boxes, and mo…" at bounding box center [706, 657] width 561 height 4259
click at [891, 212] on p "Matching suggestions are always up to date." at bounding box center [720, 239] width 532 height 54
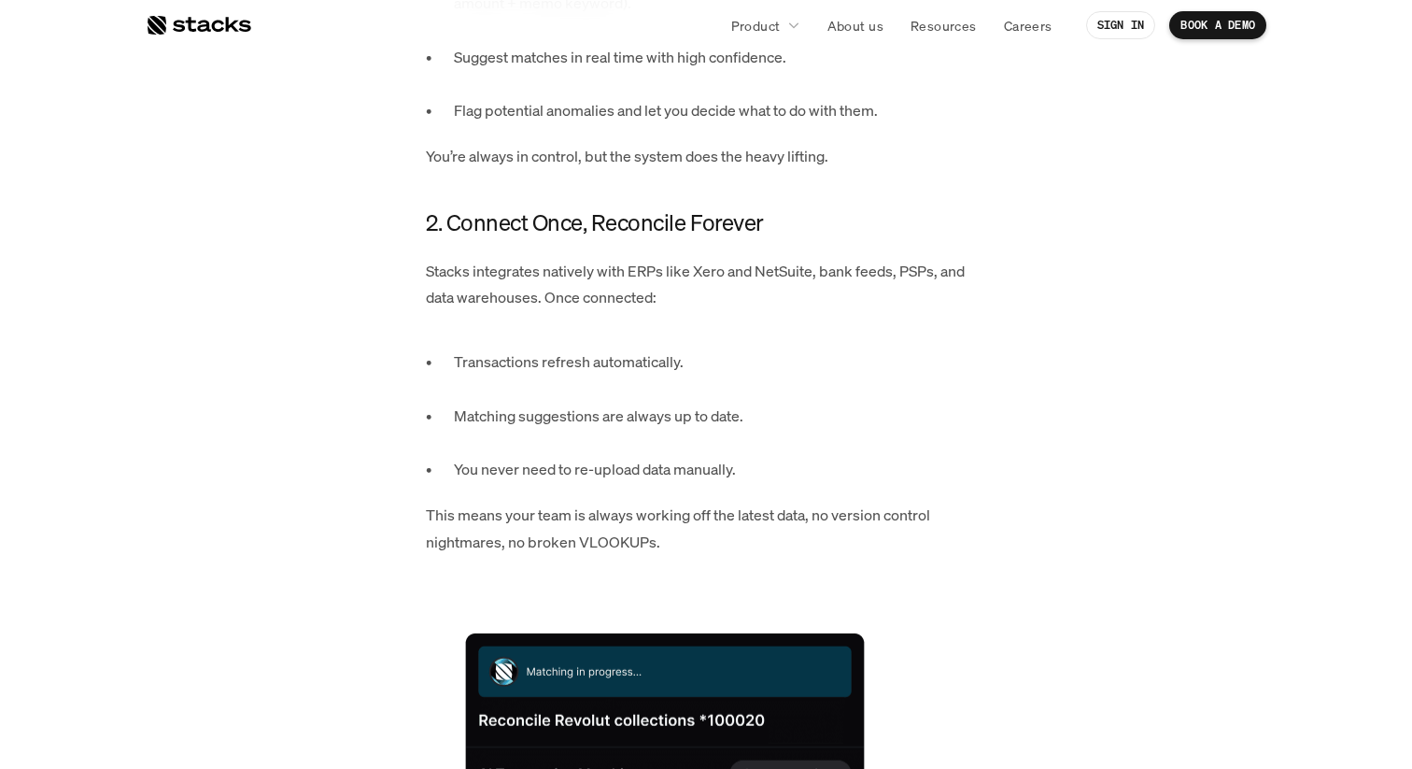
scroll to position [2197, 0]
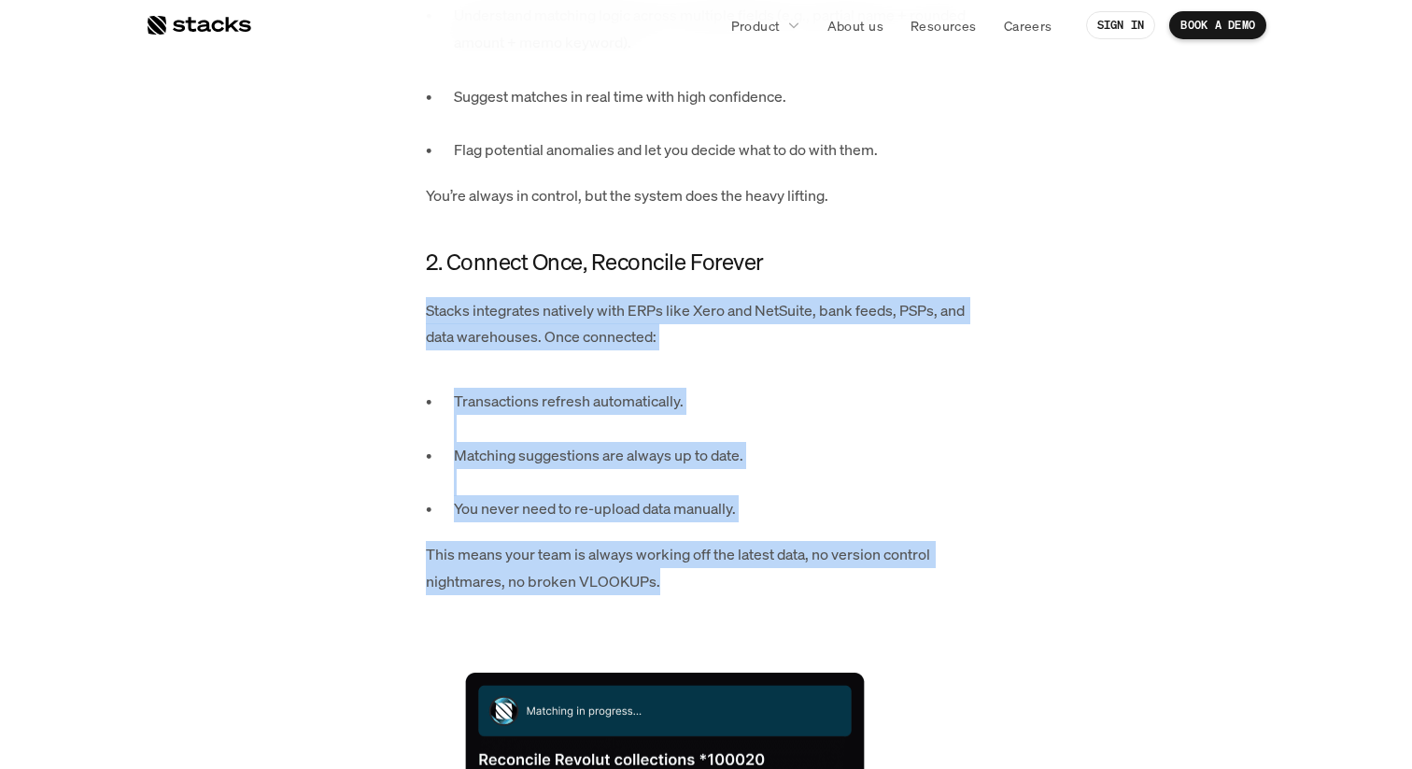
drag, startPoint x: 409, startPoint y: 268, endPoint x: 789, endPoint y: 545, distance: 470.1
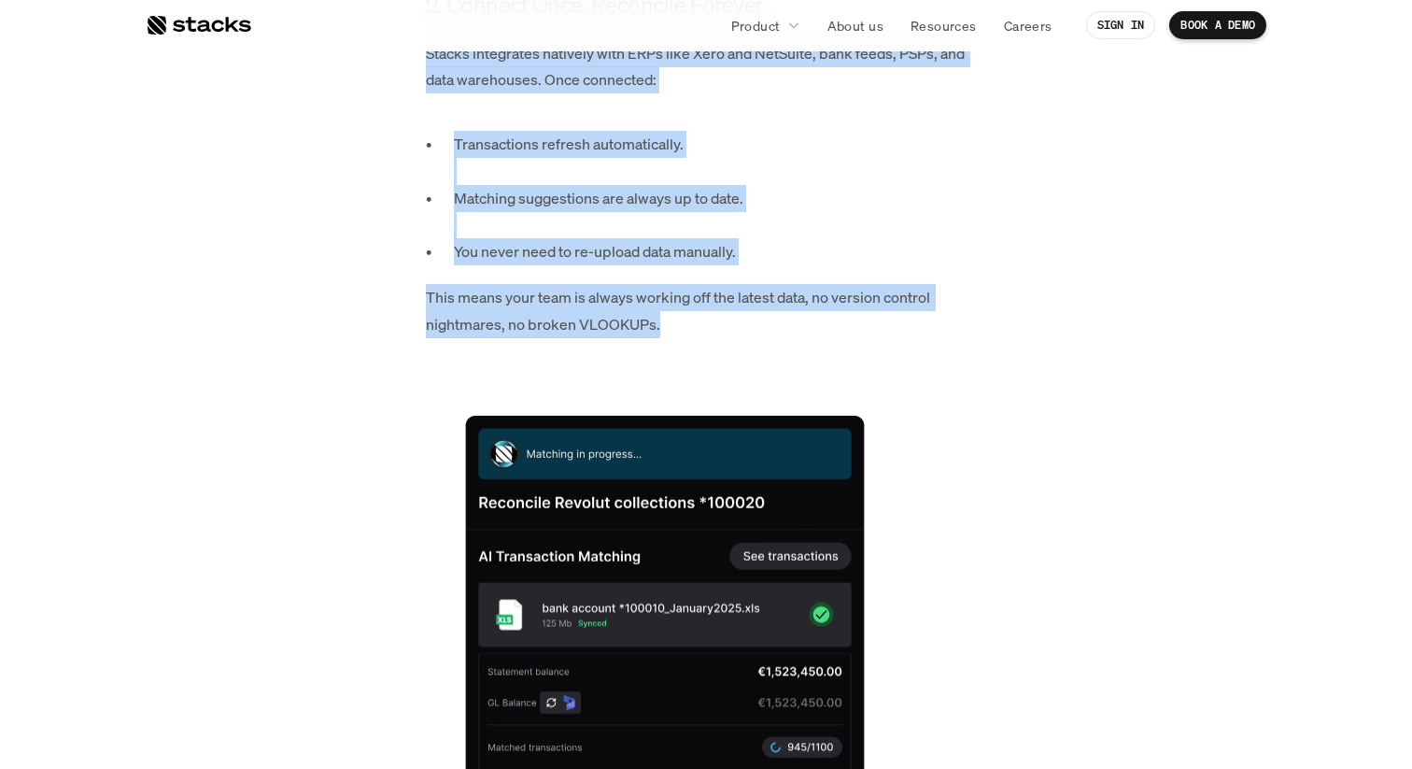
scroll to position [2455, 0]
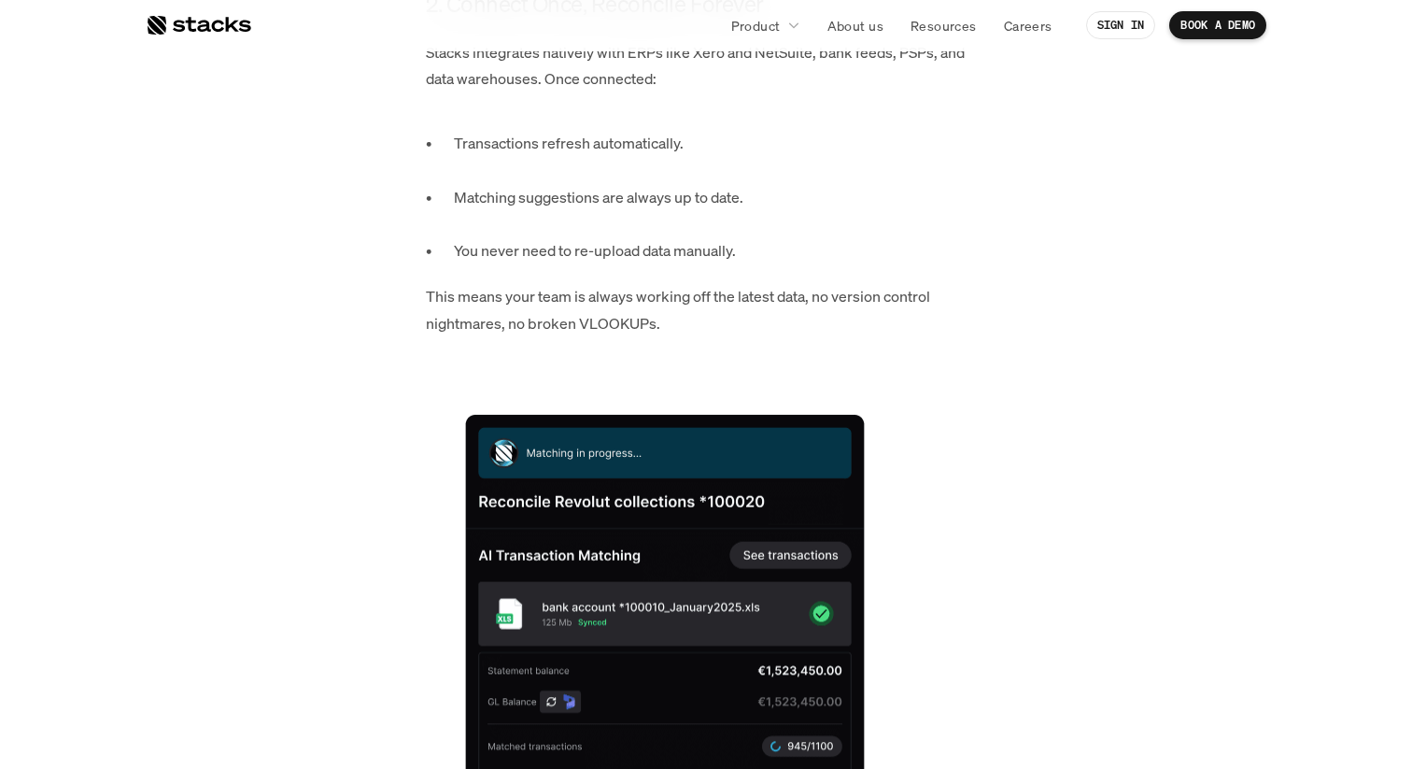
click at [1092, 583] on div "Transaction matching should be simple: line up the data, tick the boxes, and mo…" at bounding box center [706, 629] width 972 height 4259
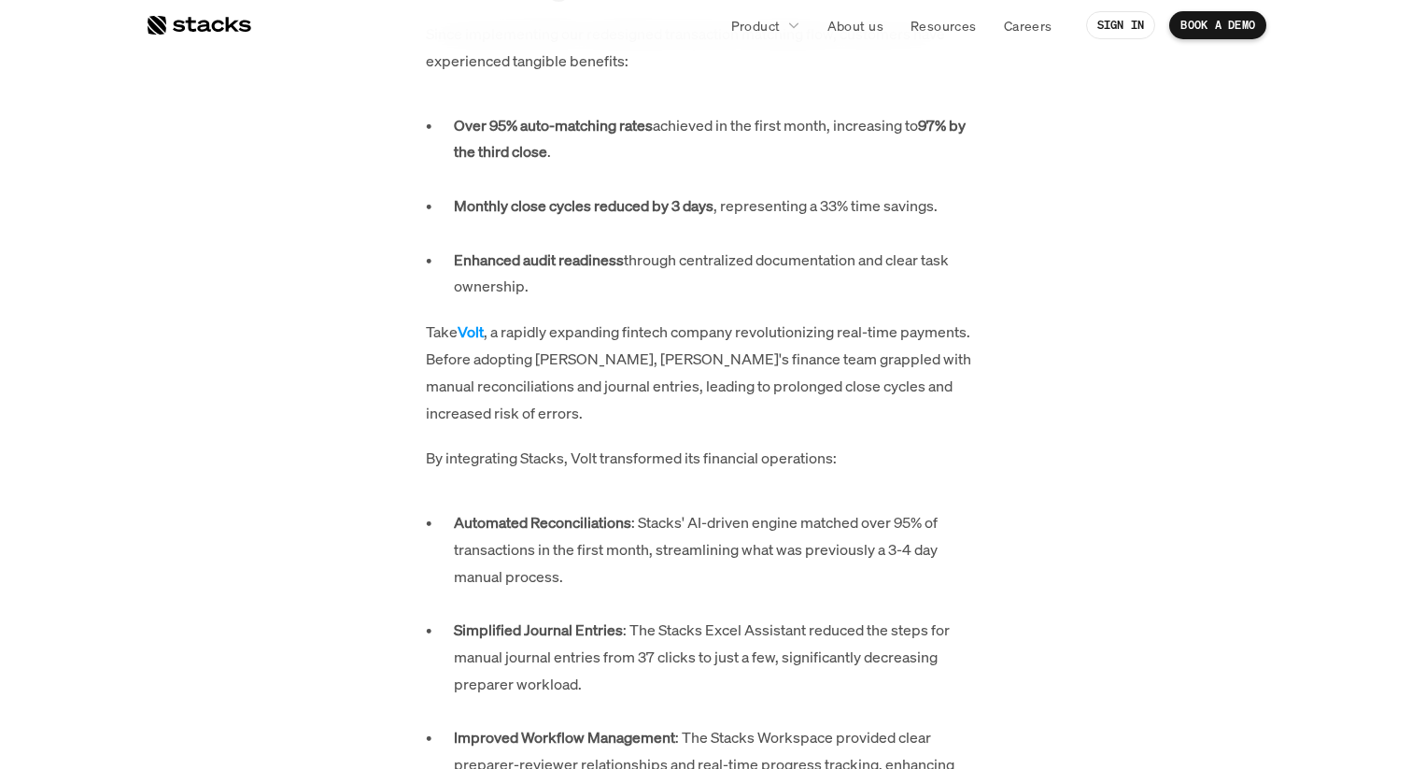
scroll to position [4053, 0]
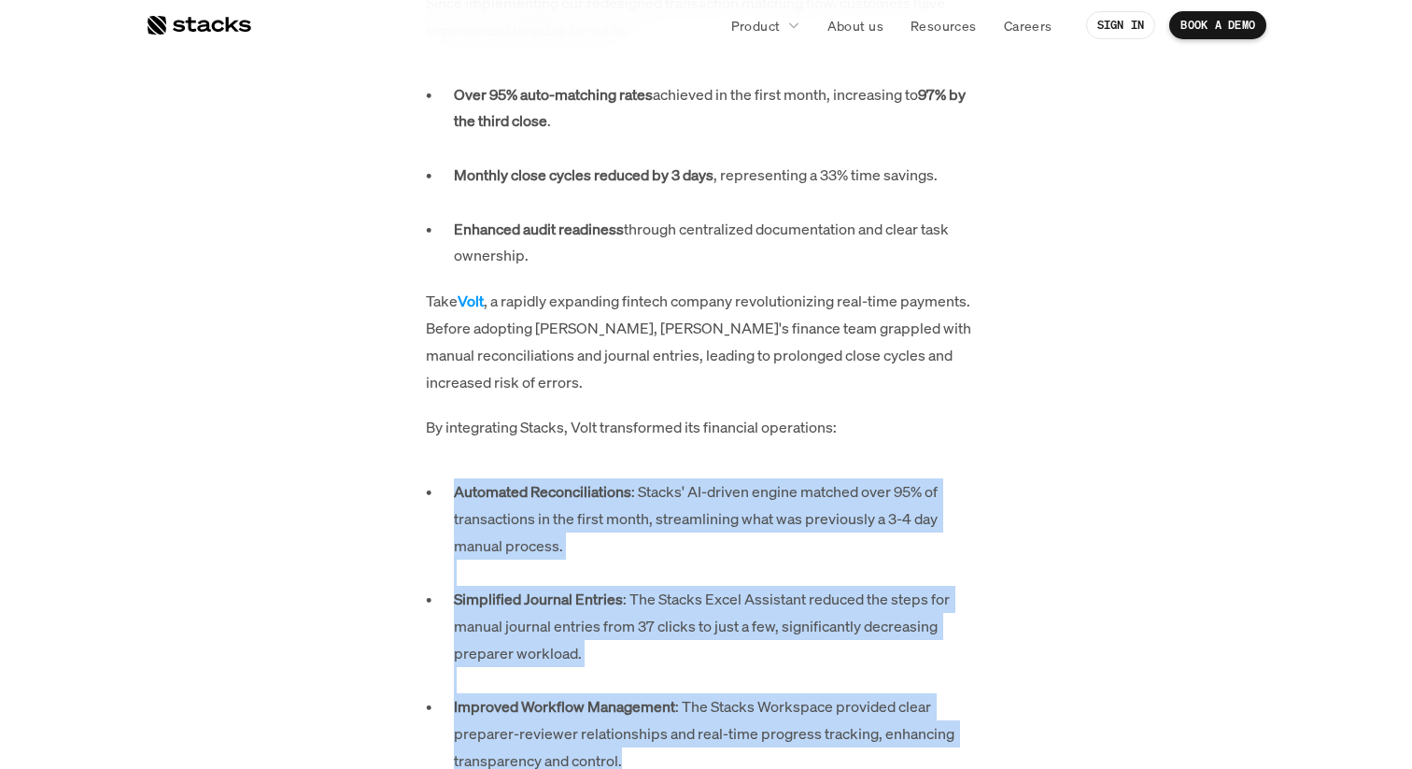
drag, startPoint x: 725, startPoint y: 377, endPoint x: 774, endPoint y: 676, distance: 303.0
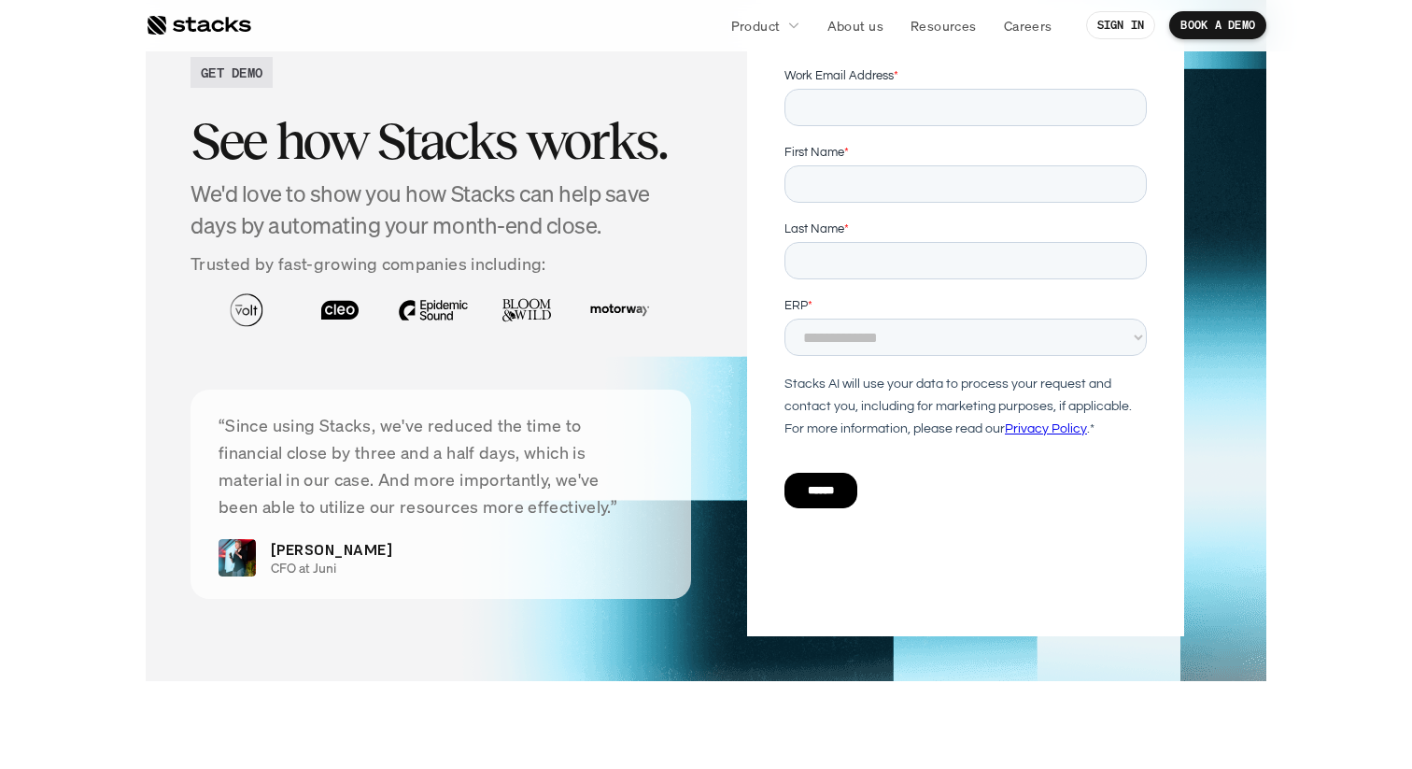
scroll to position [5828, 0]
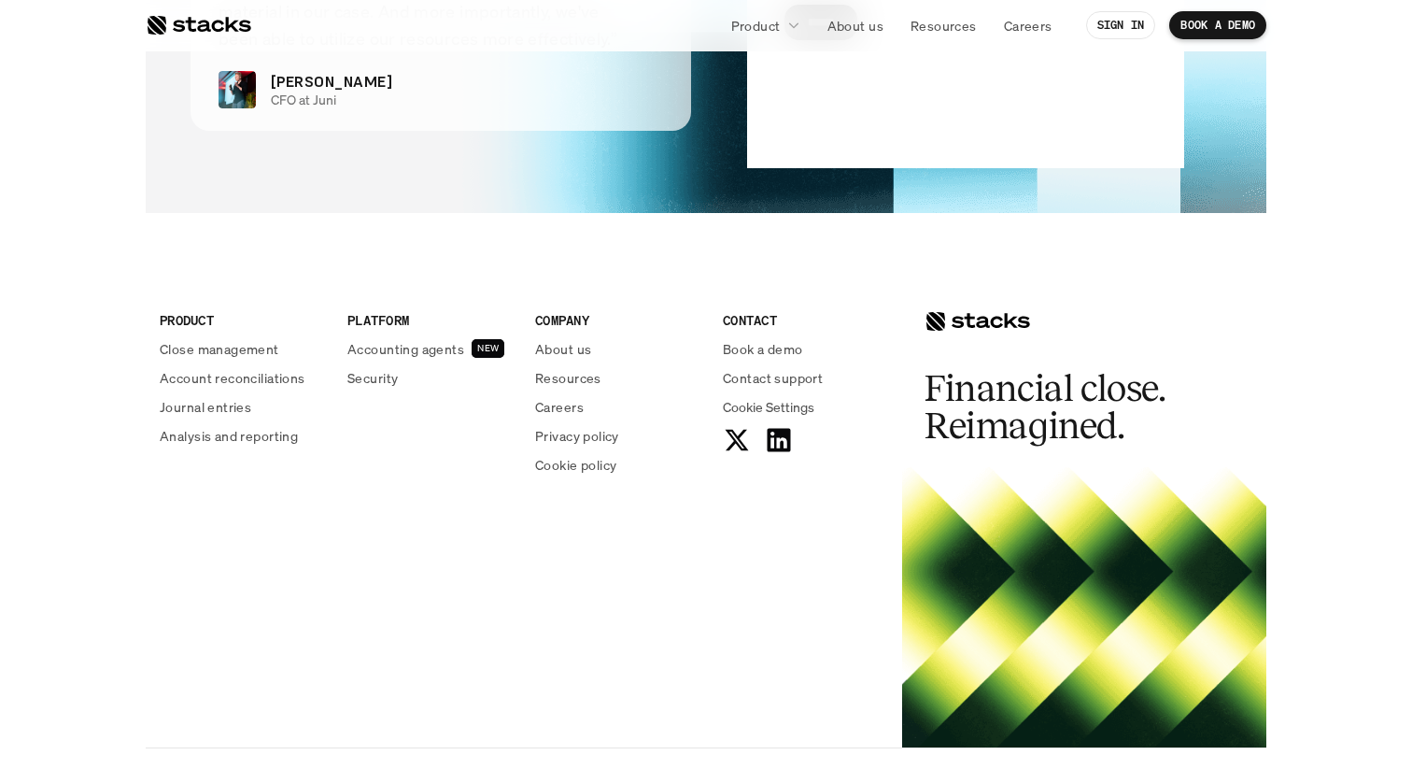
click at [425, 664] on div "PRODUCT Close management Account reconciliations Journal entries Analysis and r…" at bounding box center [706, 498] width 1121 height 497
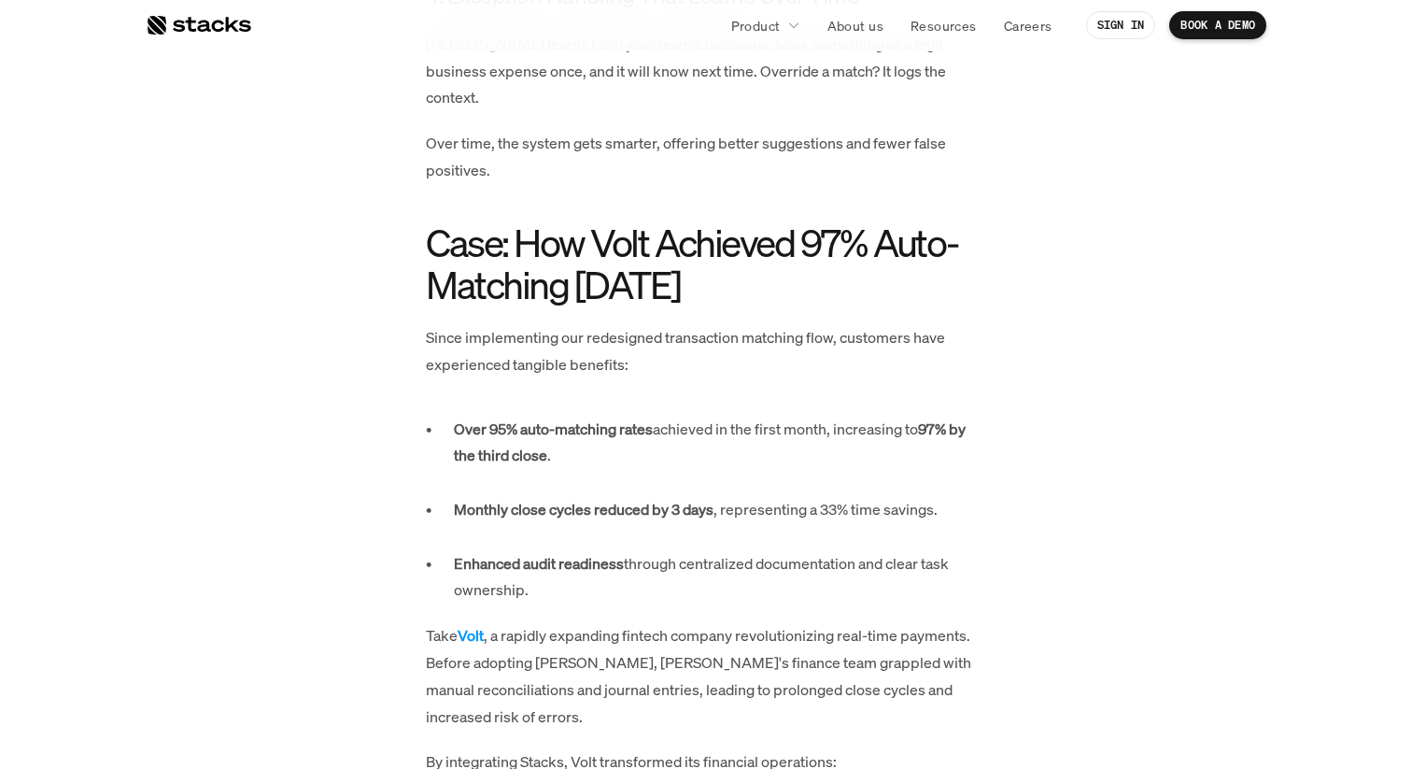
scroll to position [3737, 0]
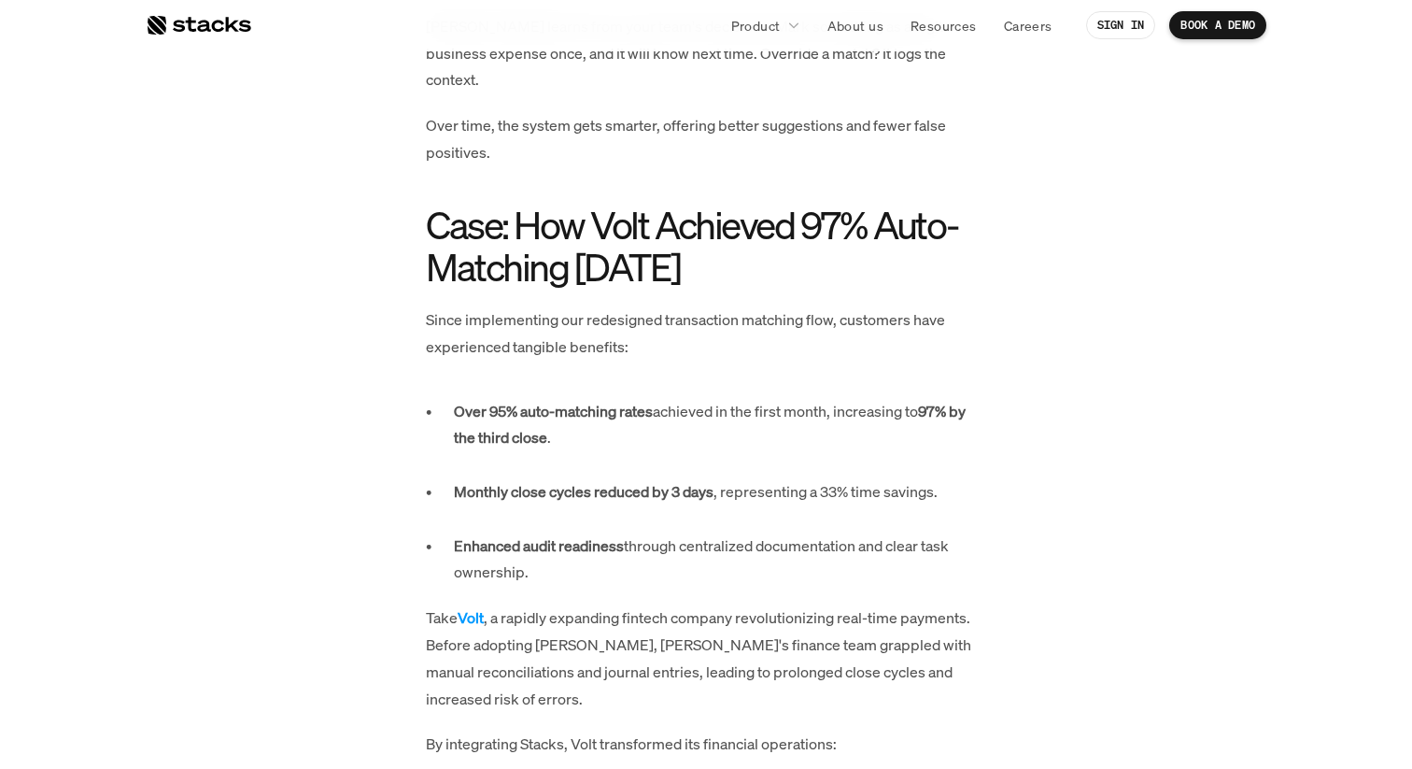
click at [831, 478] on p "Monthly close cycles reduced by 3 days , representing a 33% time savings." at bounding box center [720, 505] width 532 height 54
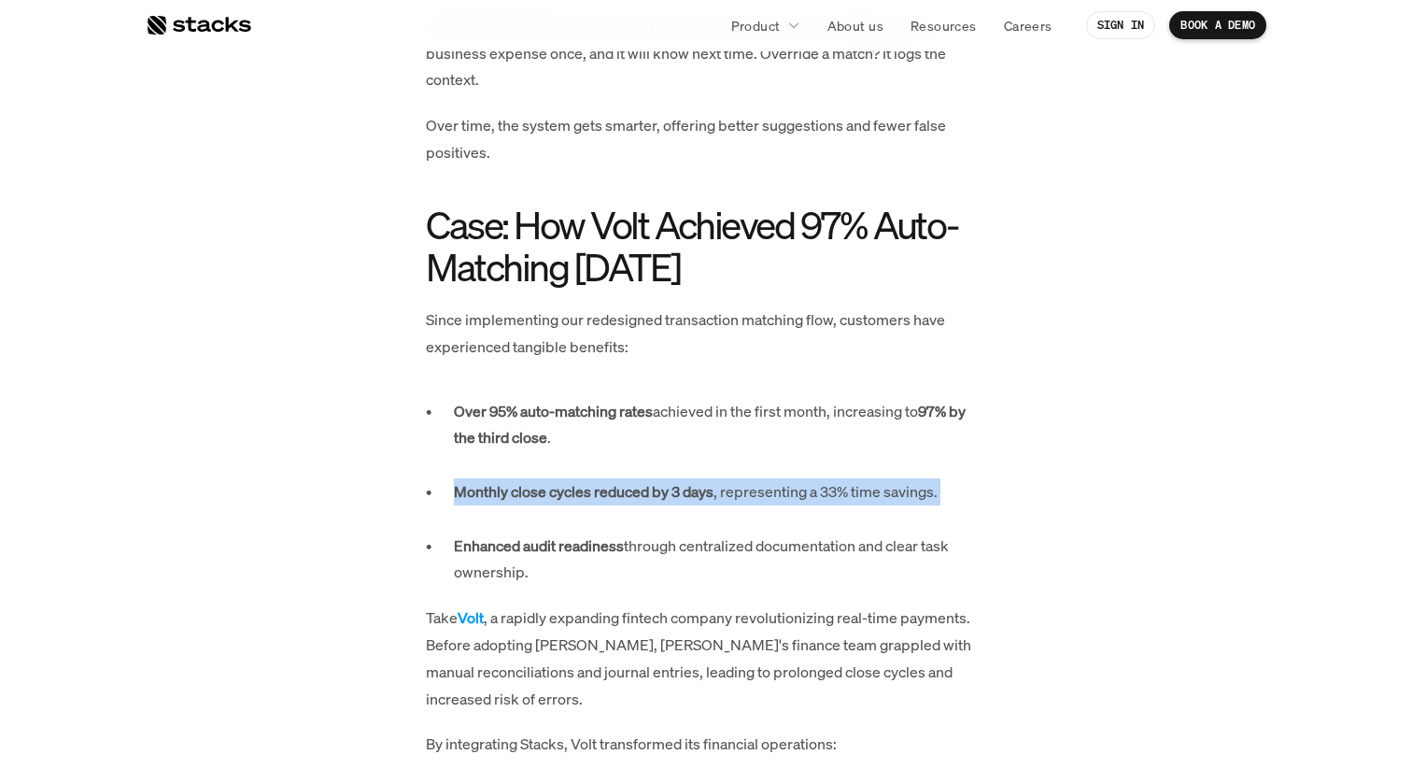
click at [831, 478] on p "Monthly close cycles reduced by 3 days , representing a 33% time savings." at bounding box center [720, 505] width 532 height 54
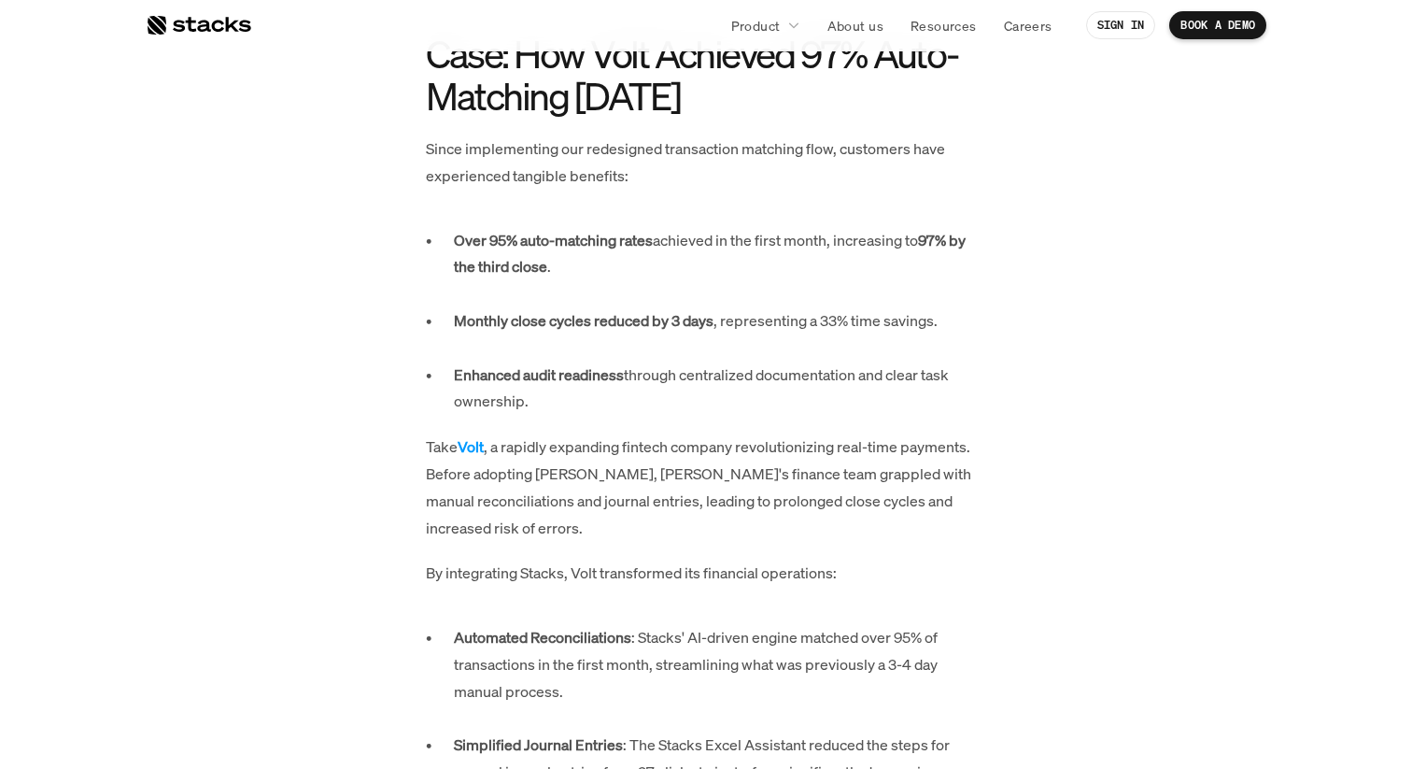
scroll to position [3910, 0]
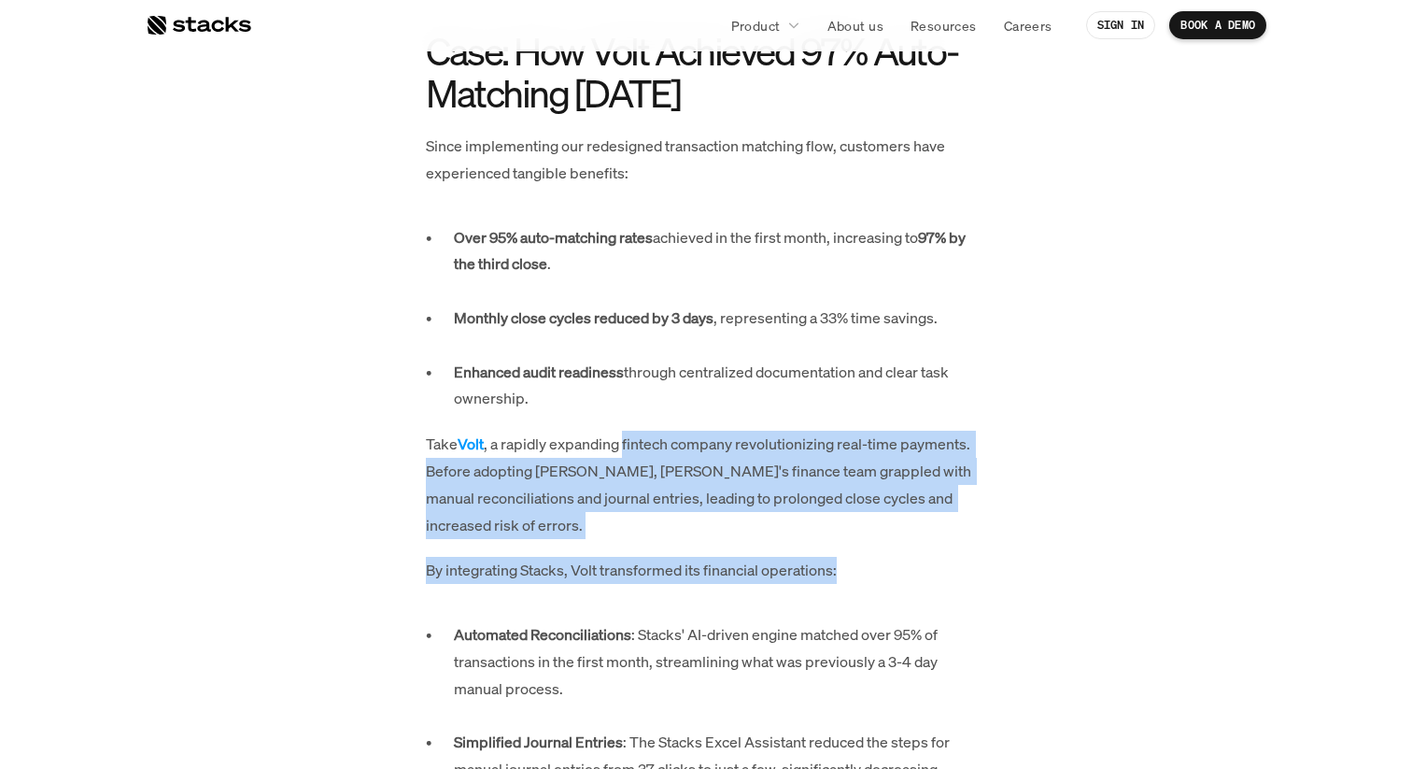
drag, startPoint x: 627, startPoint y: 377, endPoint x: 910, endPoint y: 543, distance: 327.8
click at [910, 621] on p "Automated Reconciliations : Stacks' AI-driven engine matched over 95% of transa…" at bounding box center [720, 674] width 532 height 107
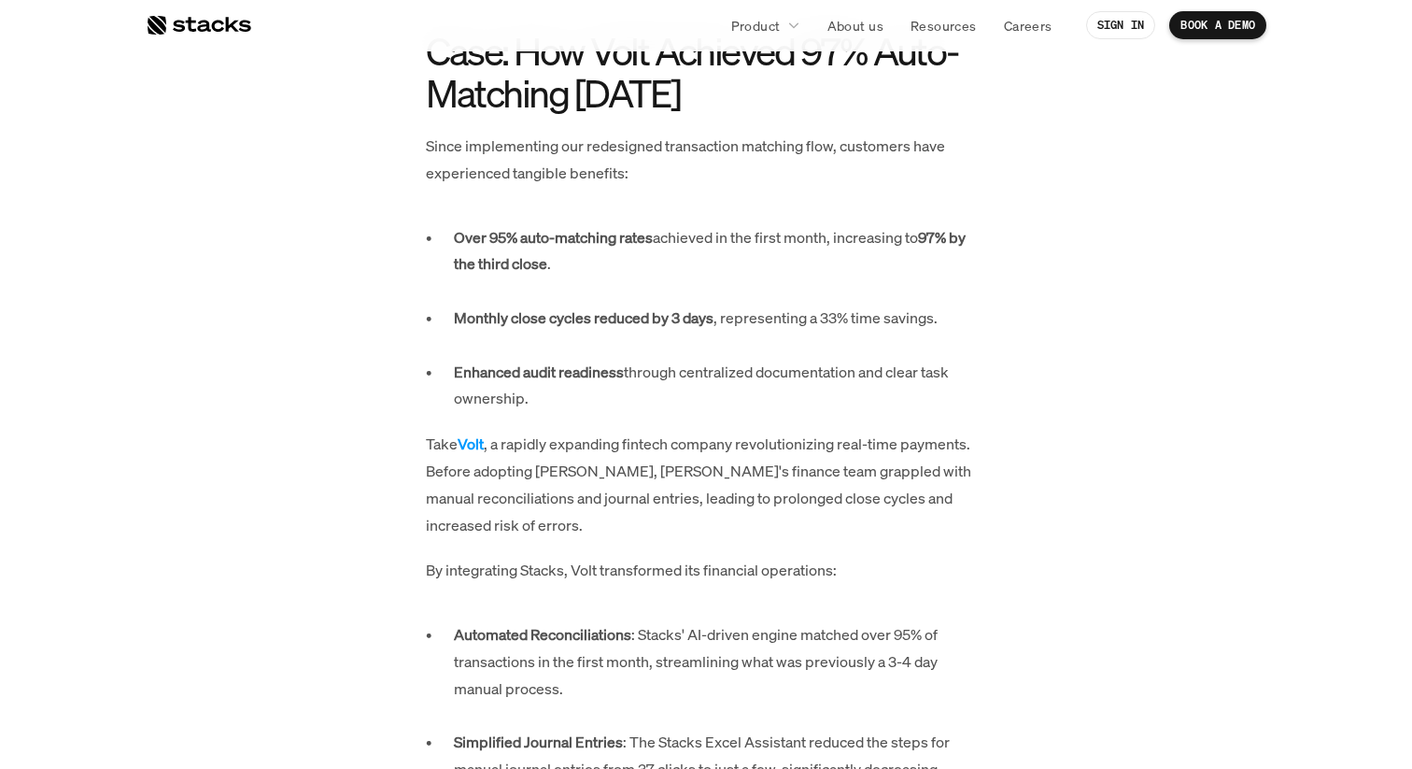
scroll to position [3990, 0]
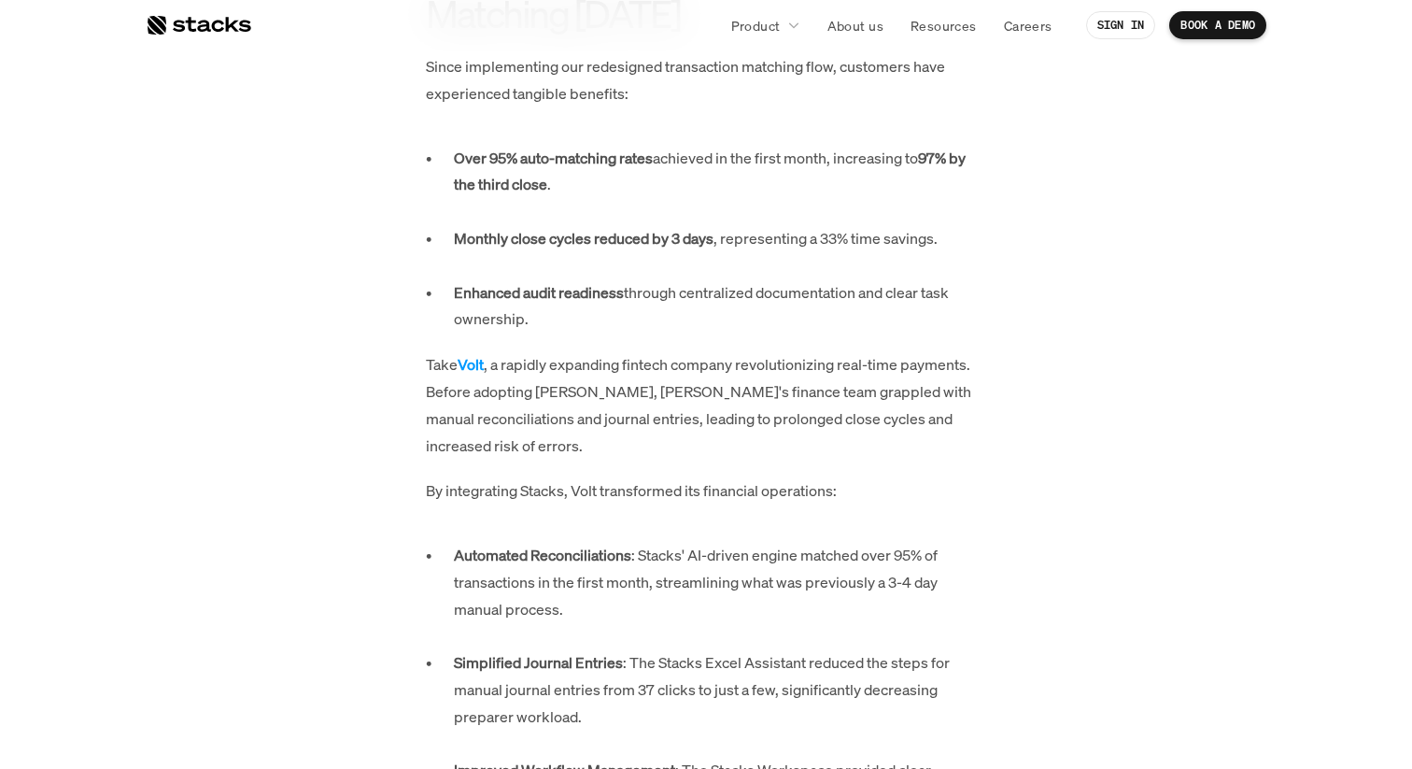
click at [910, 543] on p "Automated Reconciliations : Stacks' AI-driven engine matched over 95% of transa…" at bounding box center [720, 595] width 532 height 107
click at [910, 542] on p "Automated Reconciliations : Stacks' AI-driven engine matched over 95% of transa…" at bounding box center [720, 595] width 532 height 107
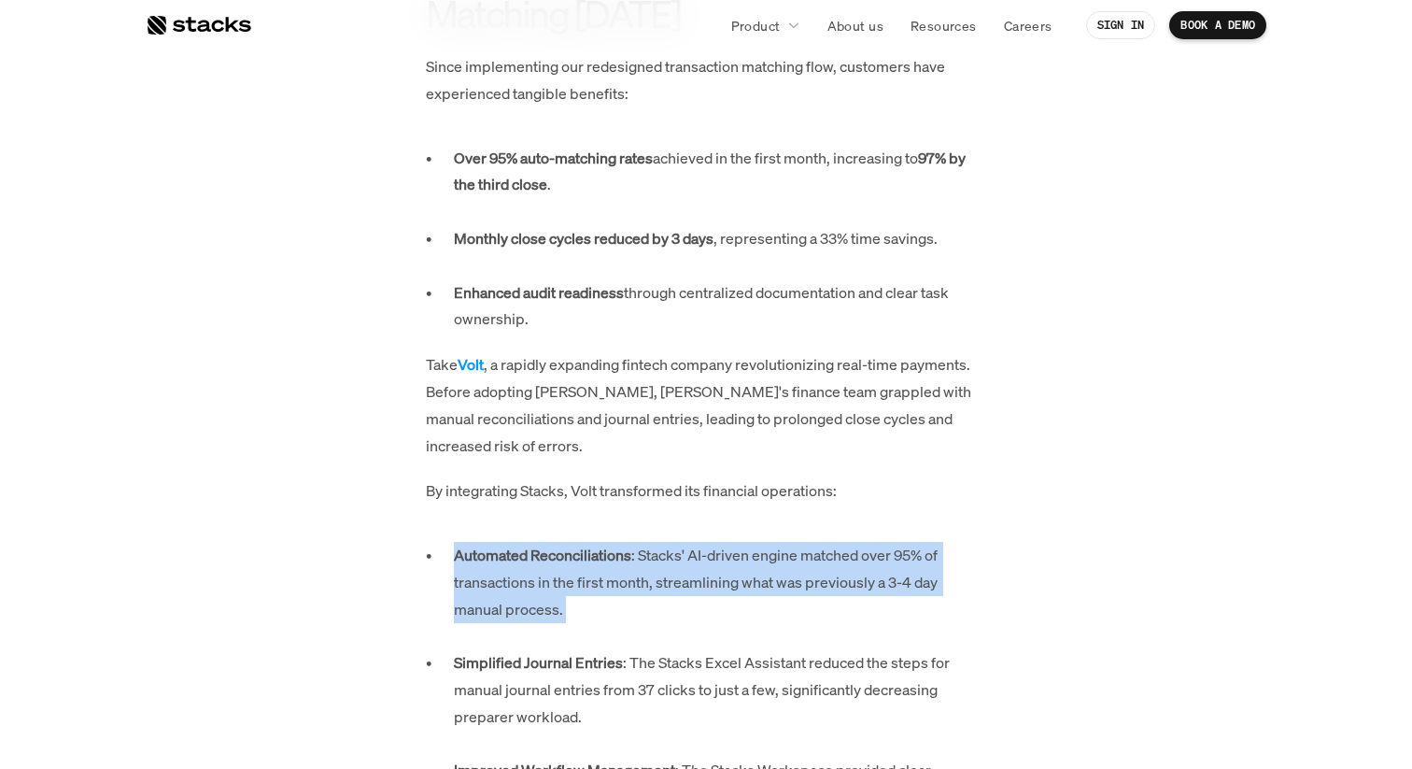
click at [910, 542] on p "Automated Reconciliations : Stacks' AI-driven engine matched over 95% of transa…" at bounding box center [720, 595] width 532 height 107
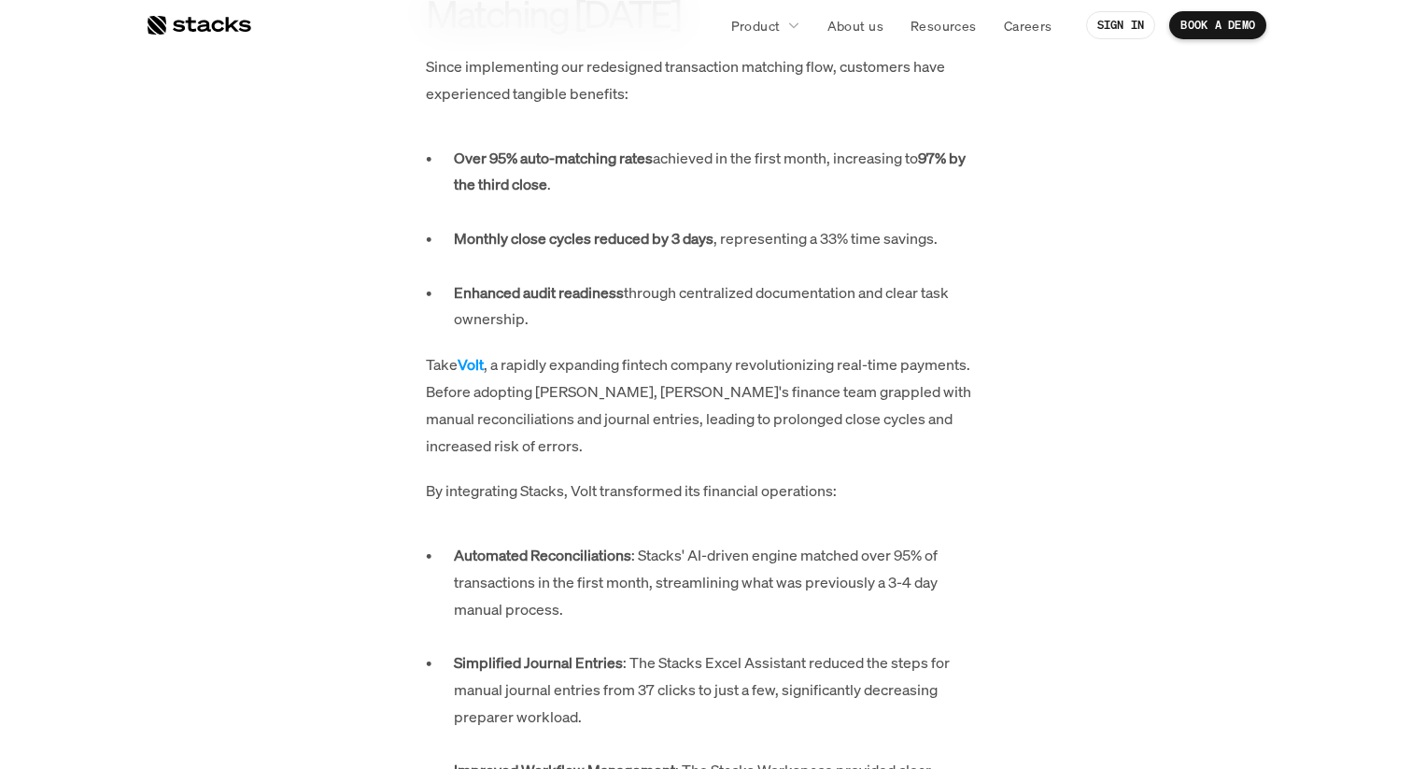
click at [909, 649] on p "Simplified Journal Entries : The Stacks Excel Assistant reduced the steps for m…" at bounding box center [720, 702] width 532 height 107
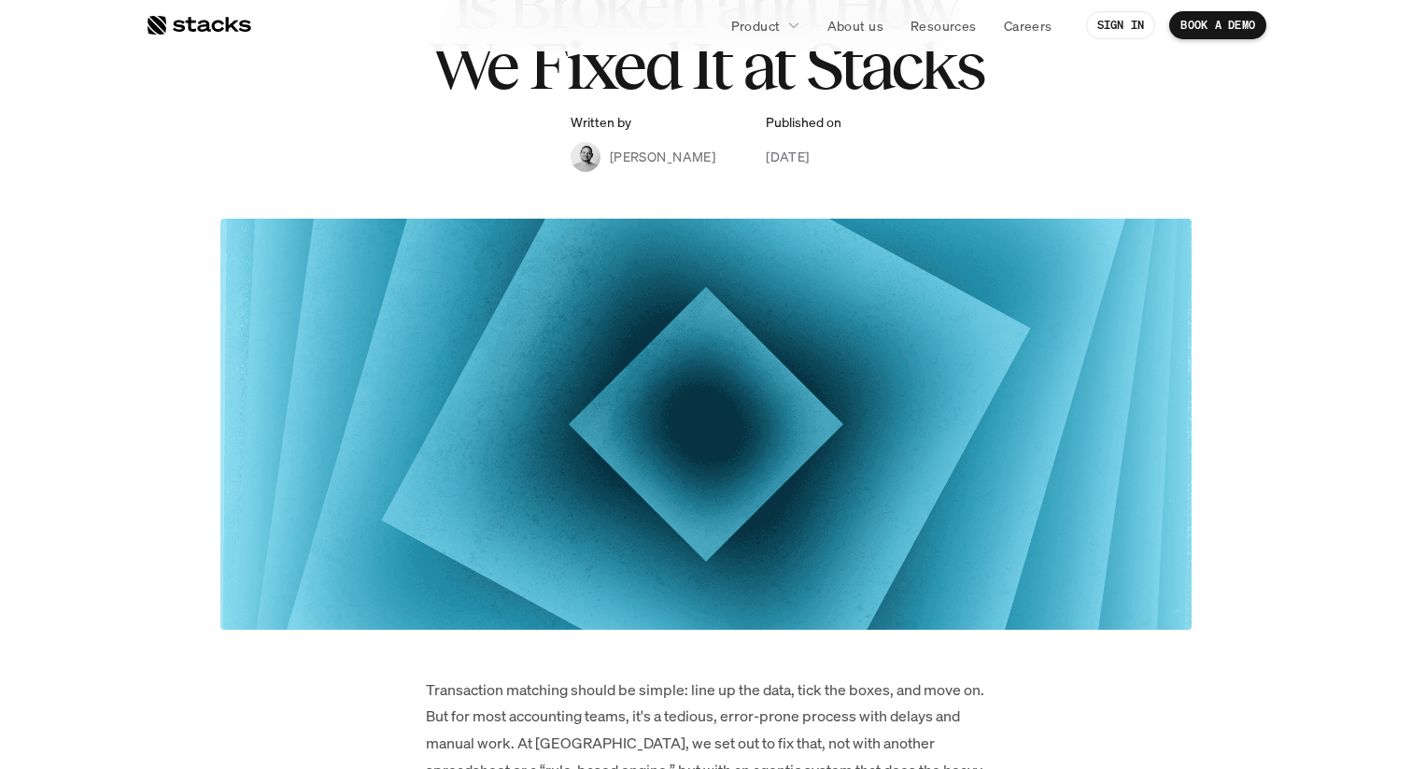
scroll to position [0, 0]
